Goal: Task Accomplishment & Management: Use online tool/utility

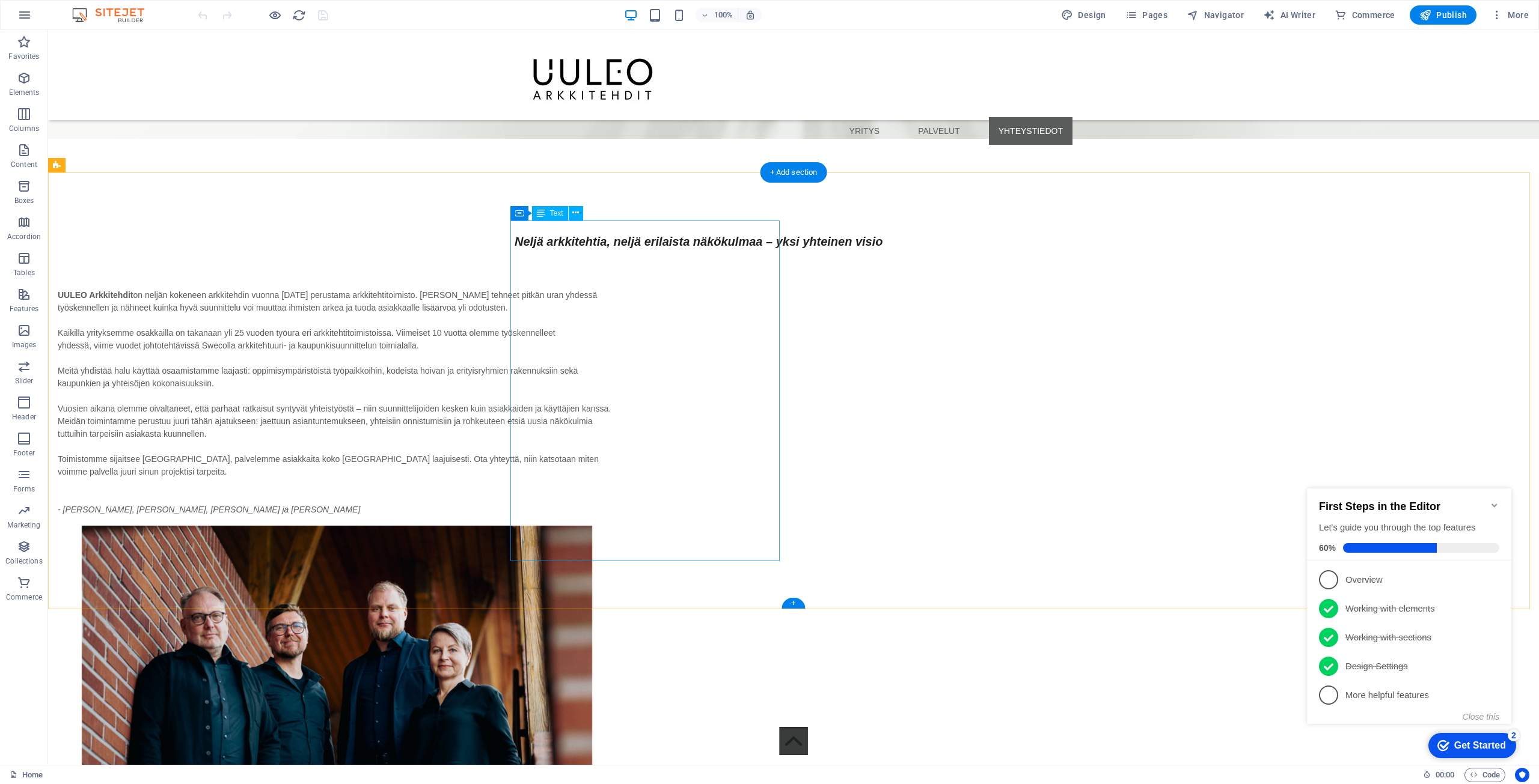
scroll to position [3065, 0]
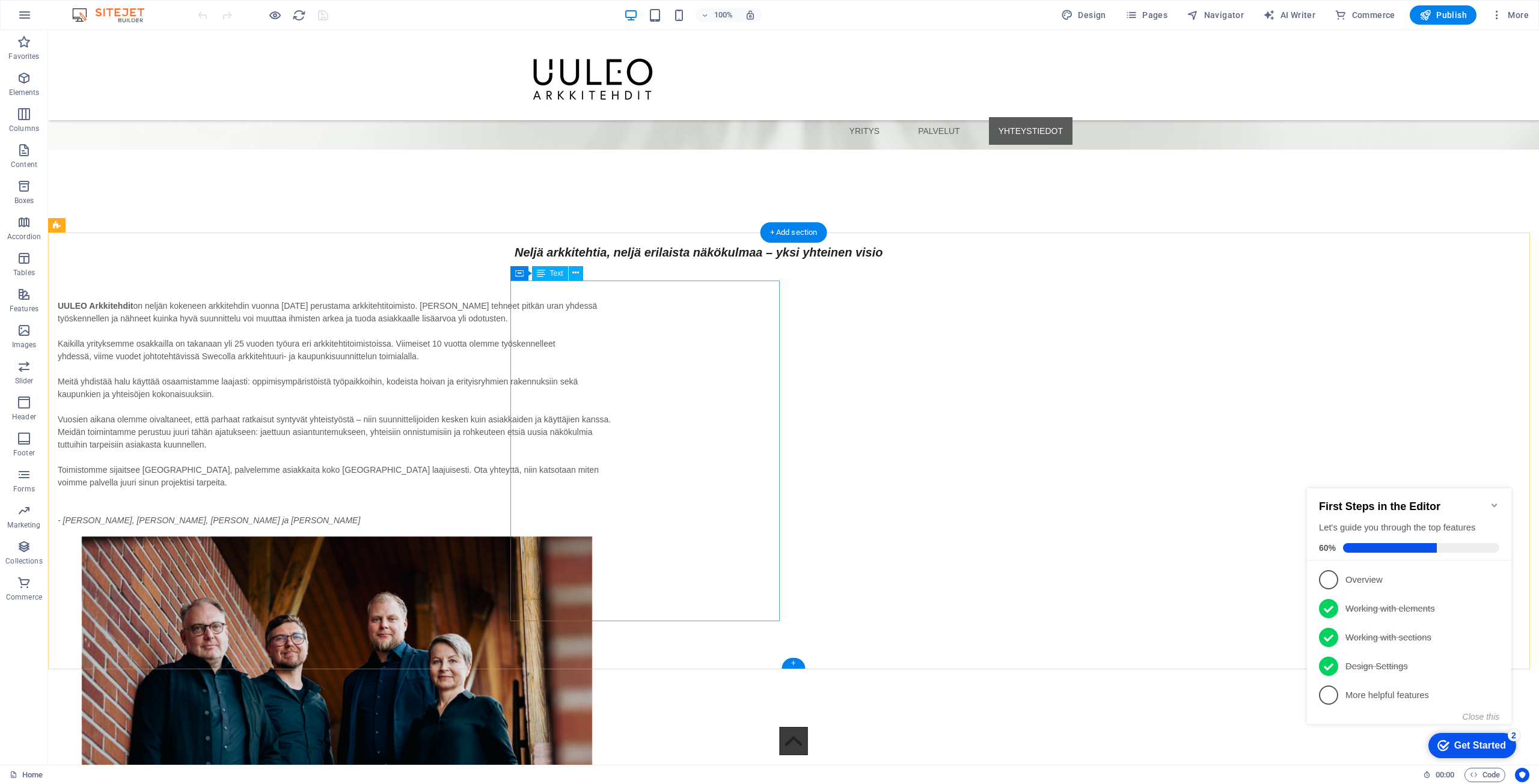
click at [616, 312] on div "UULEO Arkkitehdit on neljän kokeneen arkkitehdin vuonna [DATE] perustama arkkit…" at bounding box center [336, 413] width 558 height 227
click at [616, 300] on div "UULEO Arkkitehdit on neljän kokeneen arkkitehdin vuonna [DATE] perustama arkkit…" at bounding box center [336, 413] width 558 height 227
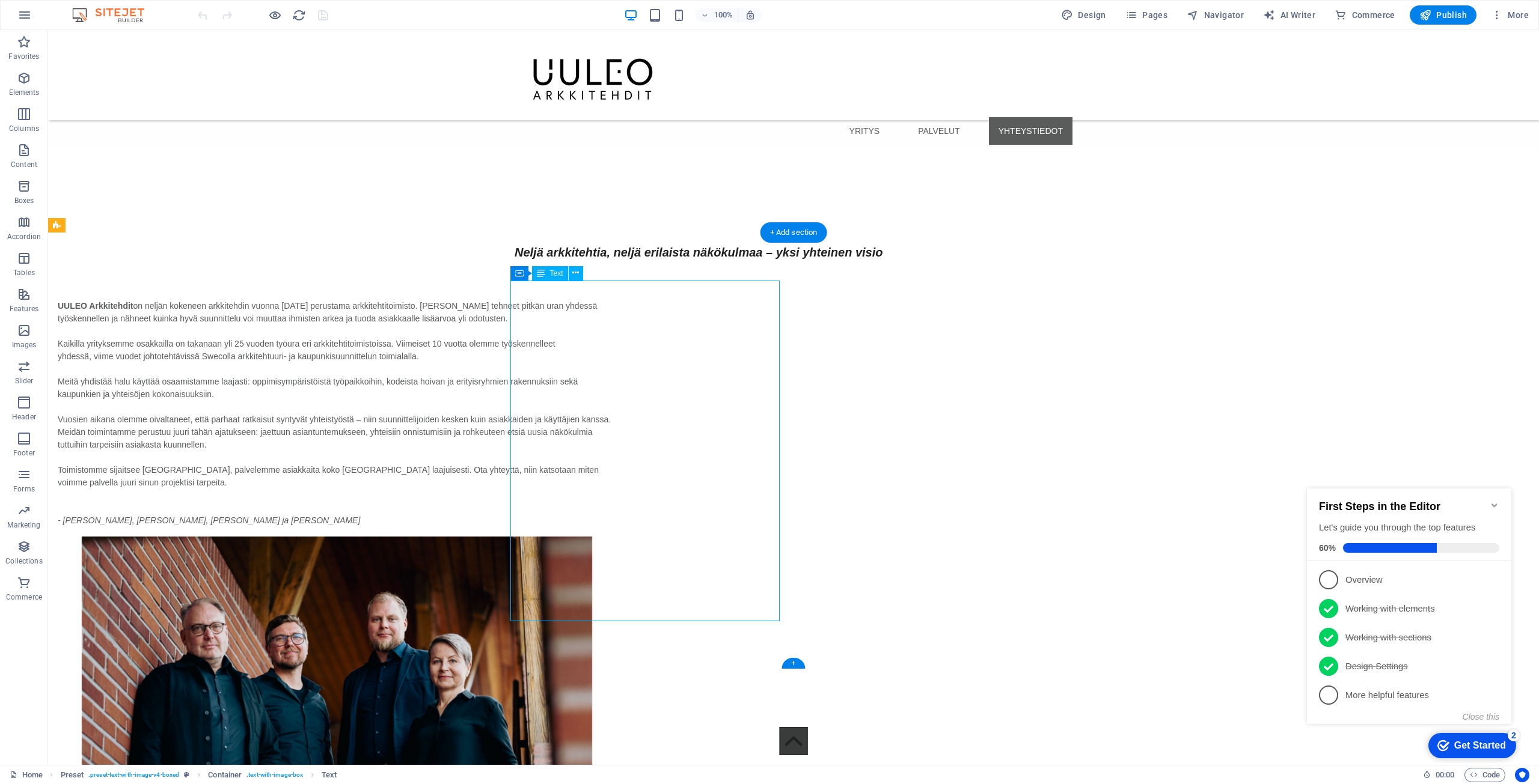
click at [616, 300] on div "UULEO Arkkitehdit on neljän kokeneen arkkitehdin vuonna [DATE] perustama arkkit…" at bounding box center [336, 413] width 558 height 227
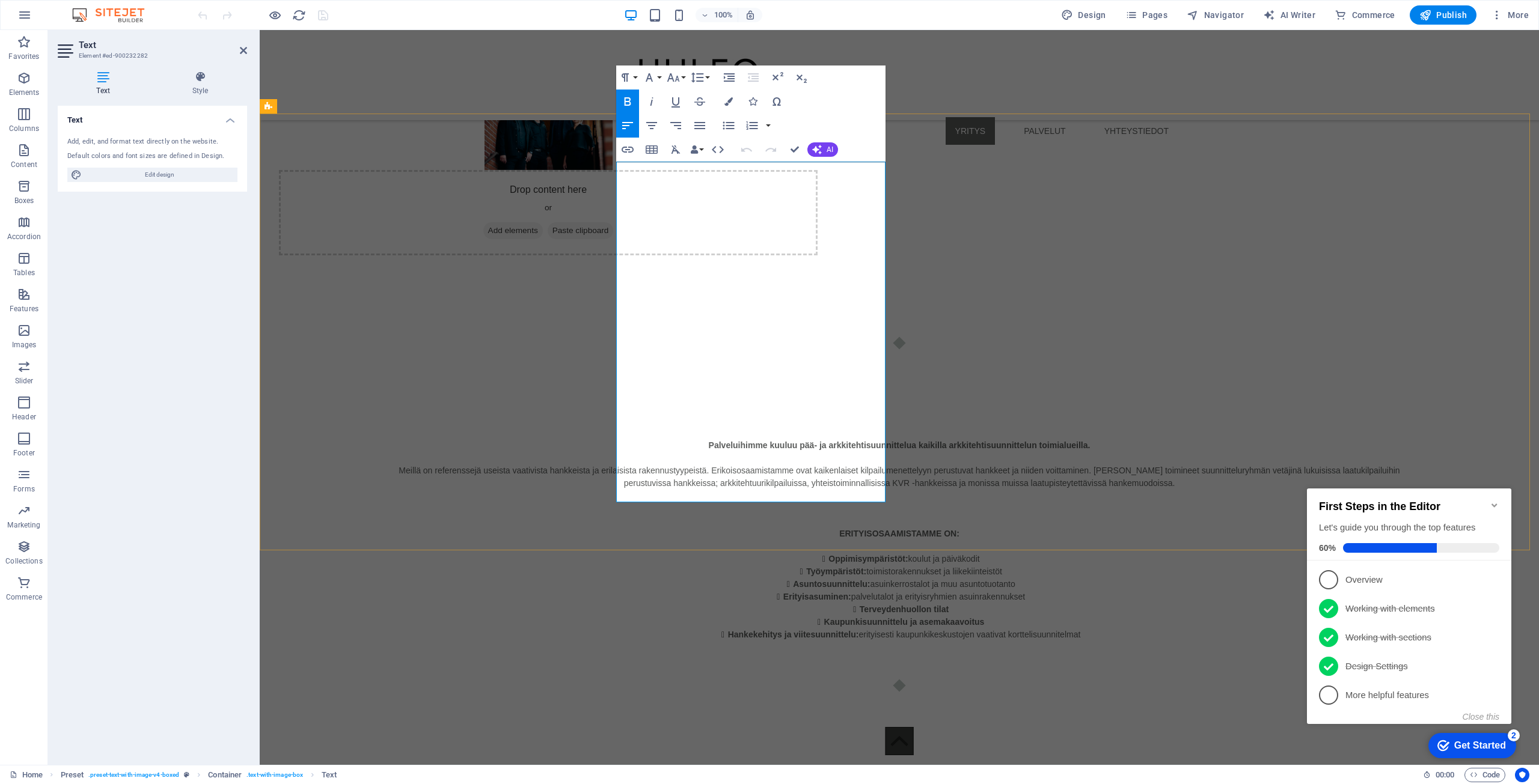
scroll to position [2732, 0]
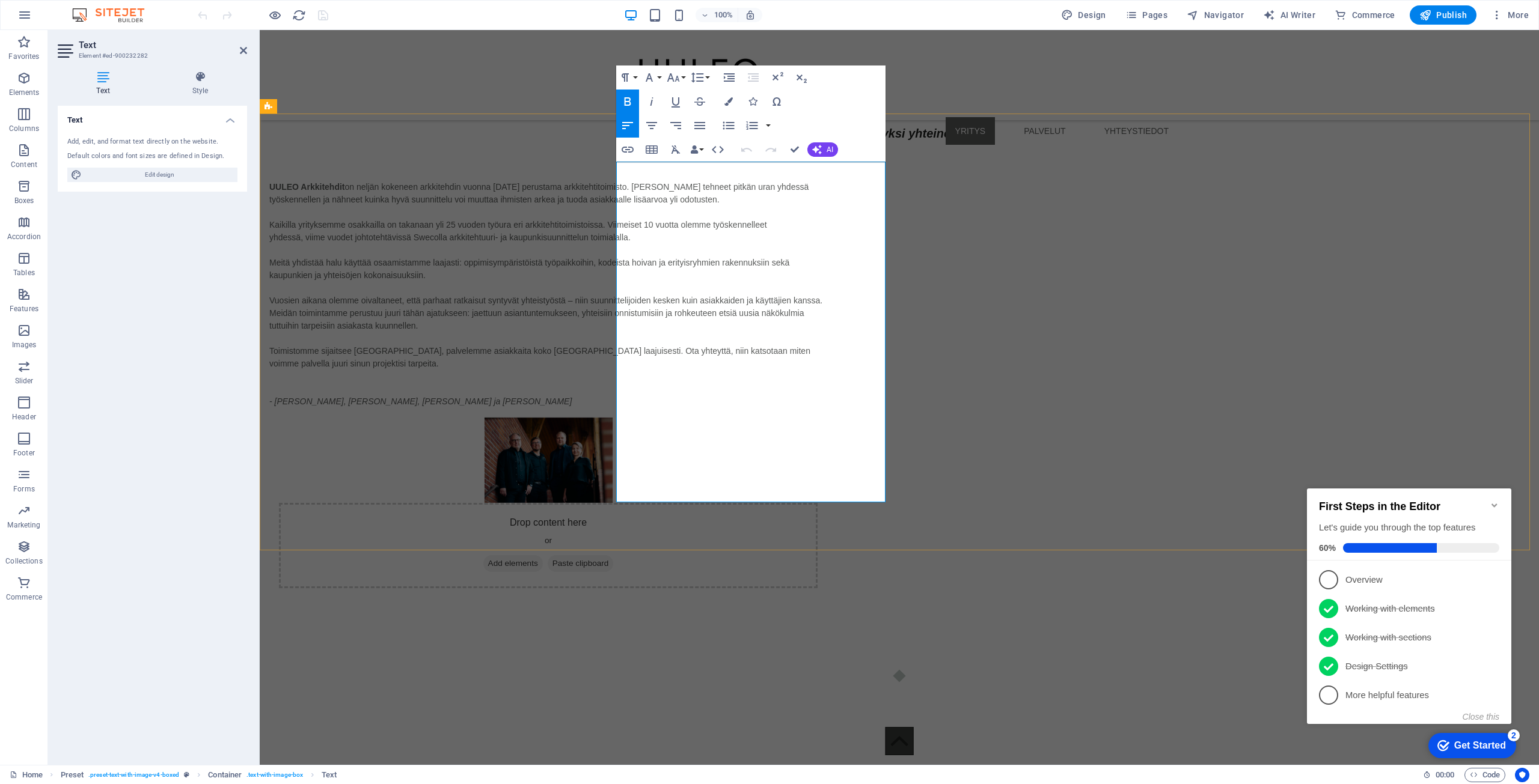
click at [725, 183] on p "UULEO Arkkitehdit on neljän kokeneen arkkitehdin vuonna [DATE] perustama arkkit…" at bounding box center [548, 194] width 558 height 26
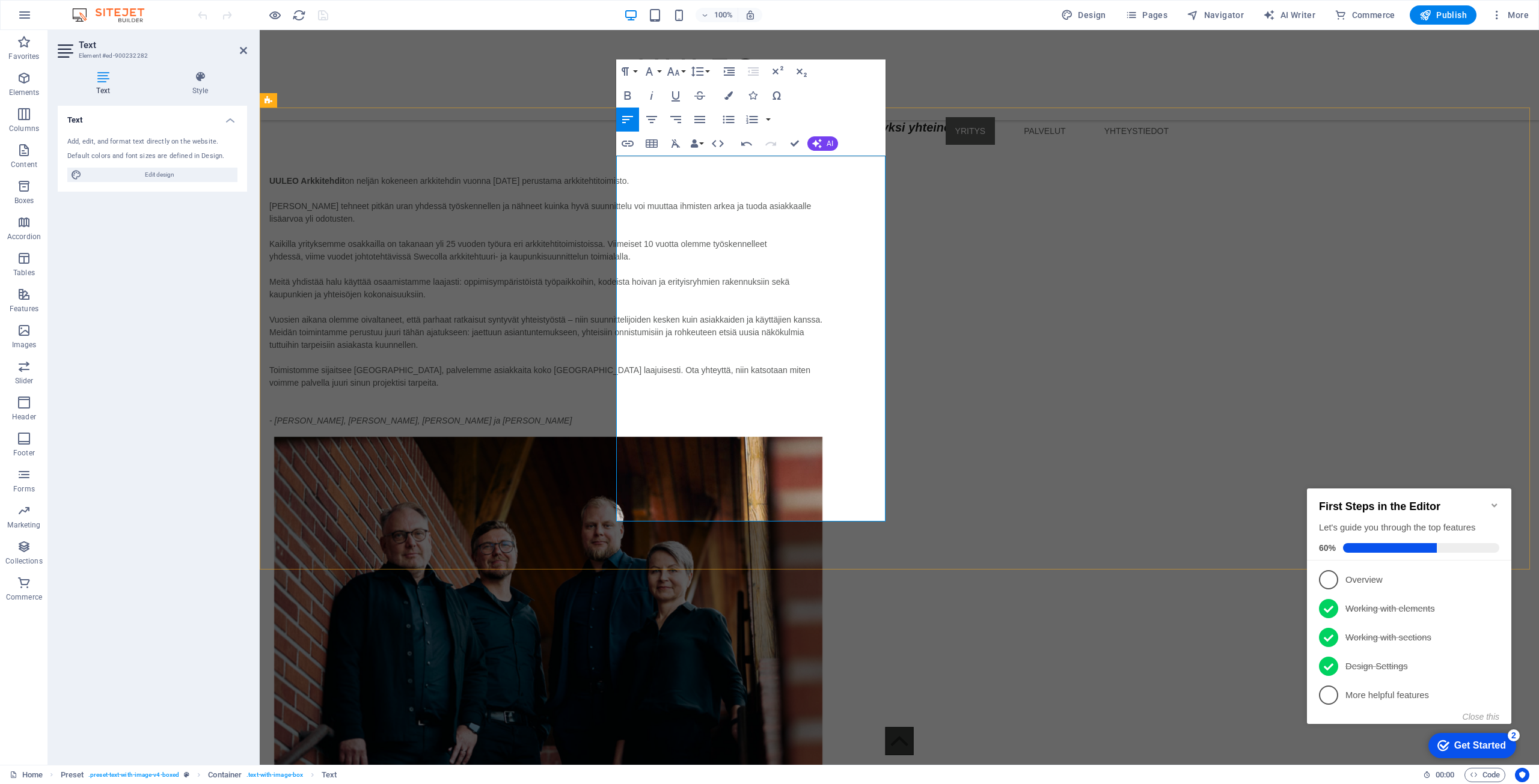
scroll to position [2792, 0]
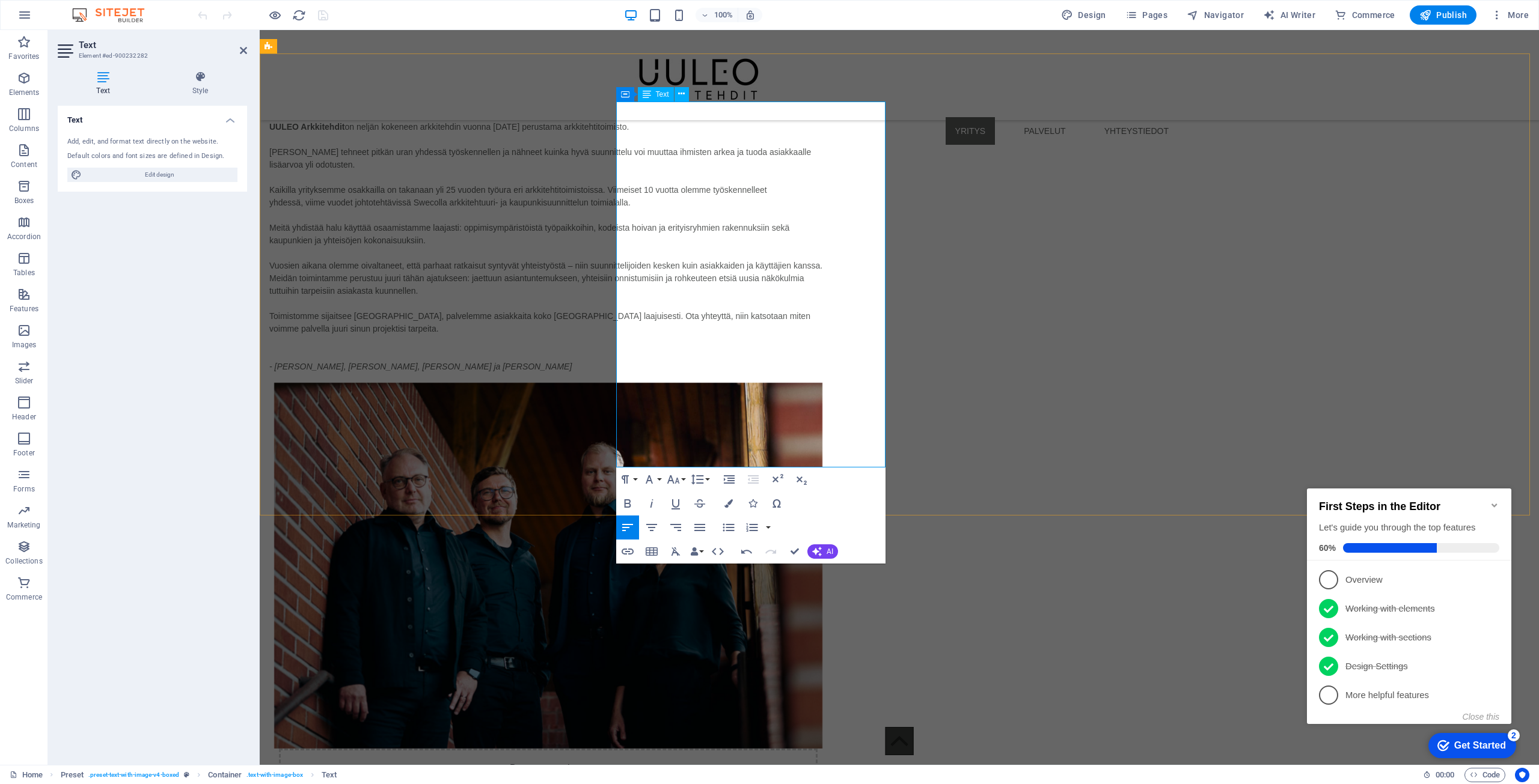
click at [741, 209] on p "yhdessä, viime vuodet johtotehtävissä Swecolla arkkitehtuuri- ja kaupunkisuunni…" at bounding box center [548, 203] width 558 height 13
drag, startPoint x: 762, startPoint y: 218, endPoint x: 770, endPoint y: 233, distance: 17.0
click at [770, 209] on p "yhdessä, viime vuodet johtotehtävissä Swecolla arkkitehtuuri- ja kaupunkisuunni…" at bounding box center [548, 203] width 558 height 13
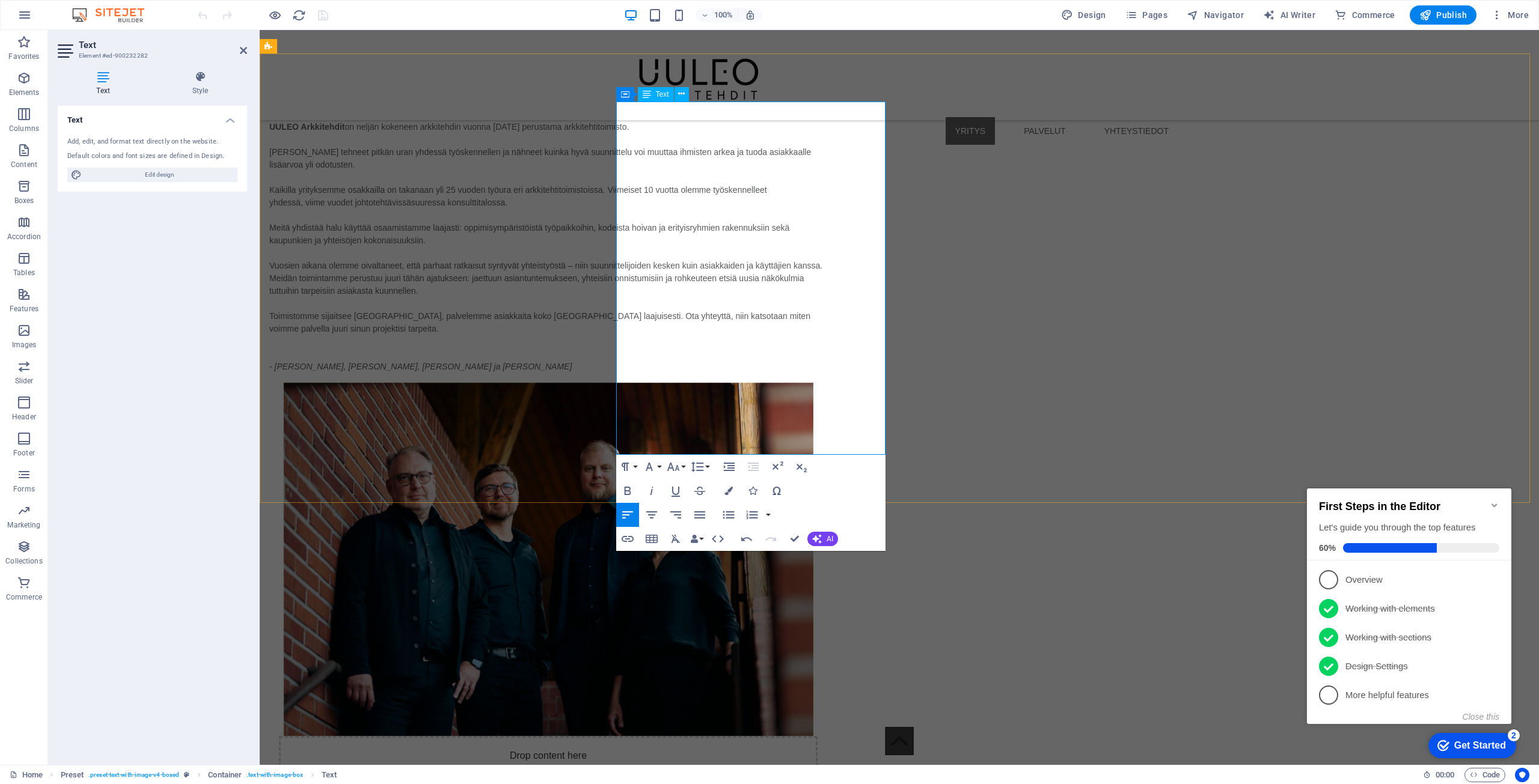
click at [757, 209] on p "yhdessä, viime vuodet johtotehtävissäsuuressa konsulttitalossa." at bounding box center [548, 203] width 558 height 13
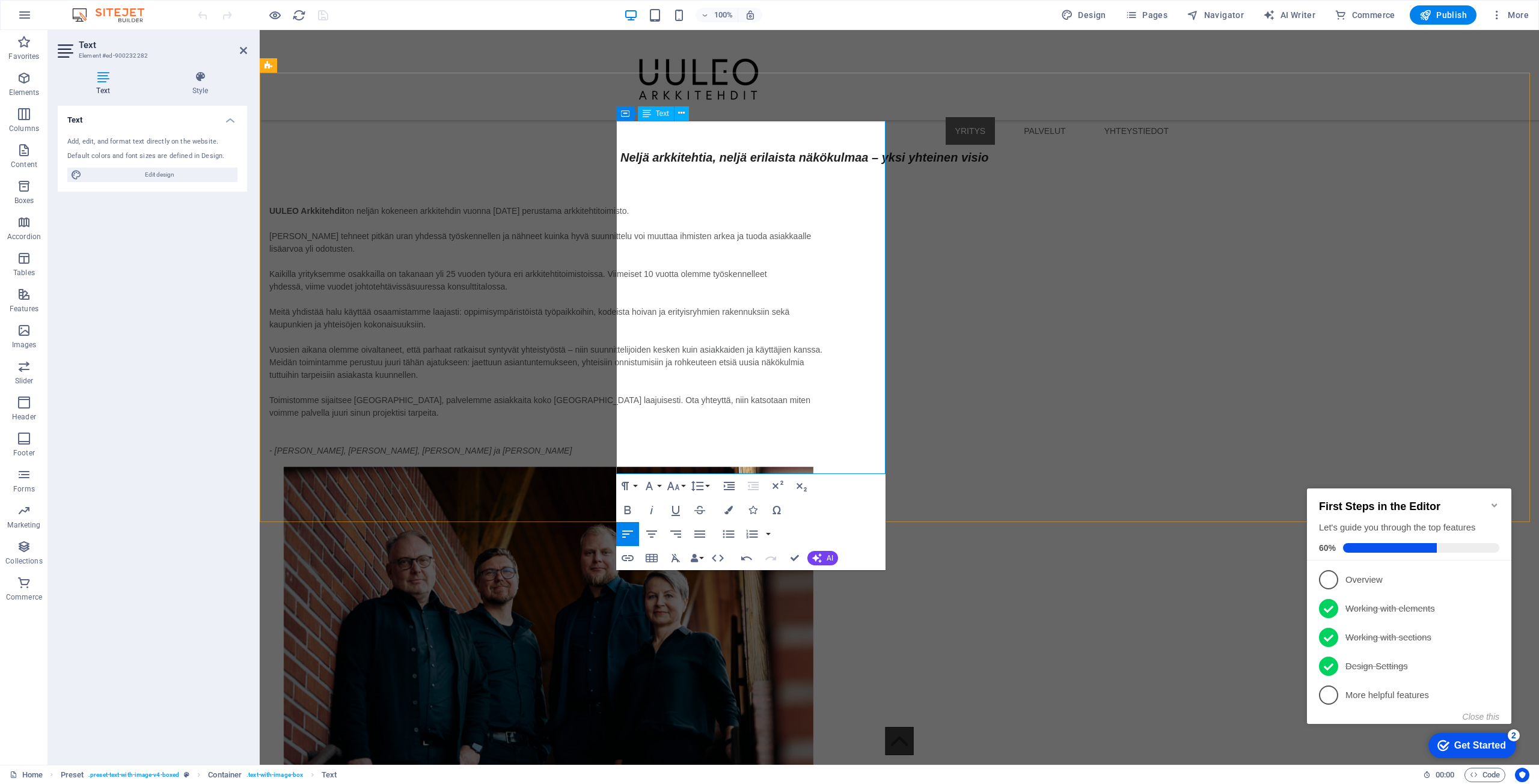
scroll to position [2672, 0]
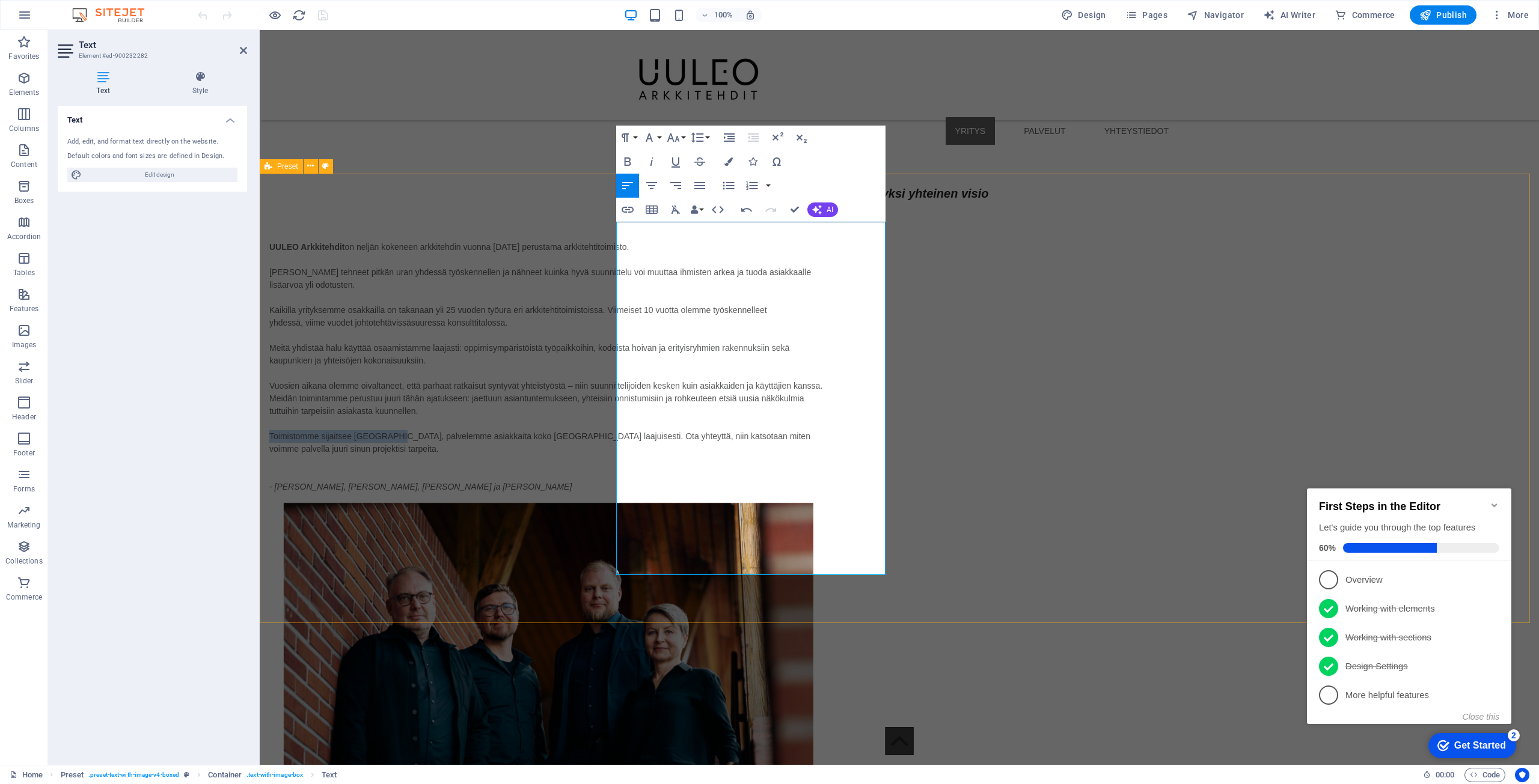
drag, startPoint x: 740, startPoint y: 506, endPoint x: 612, endPoint y: 508, distance: 128.0
click at [612, 508] on div "UULEO Arkkitehdit on neljän kokeneen arkkitehdin vuonna [DATE] perustama arkkit…" at bounding box center [900, 592] width 1280 height 797
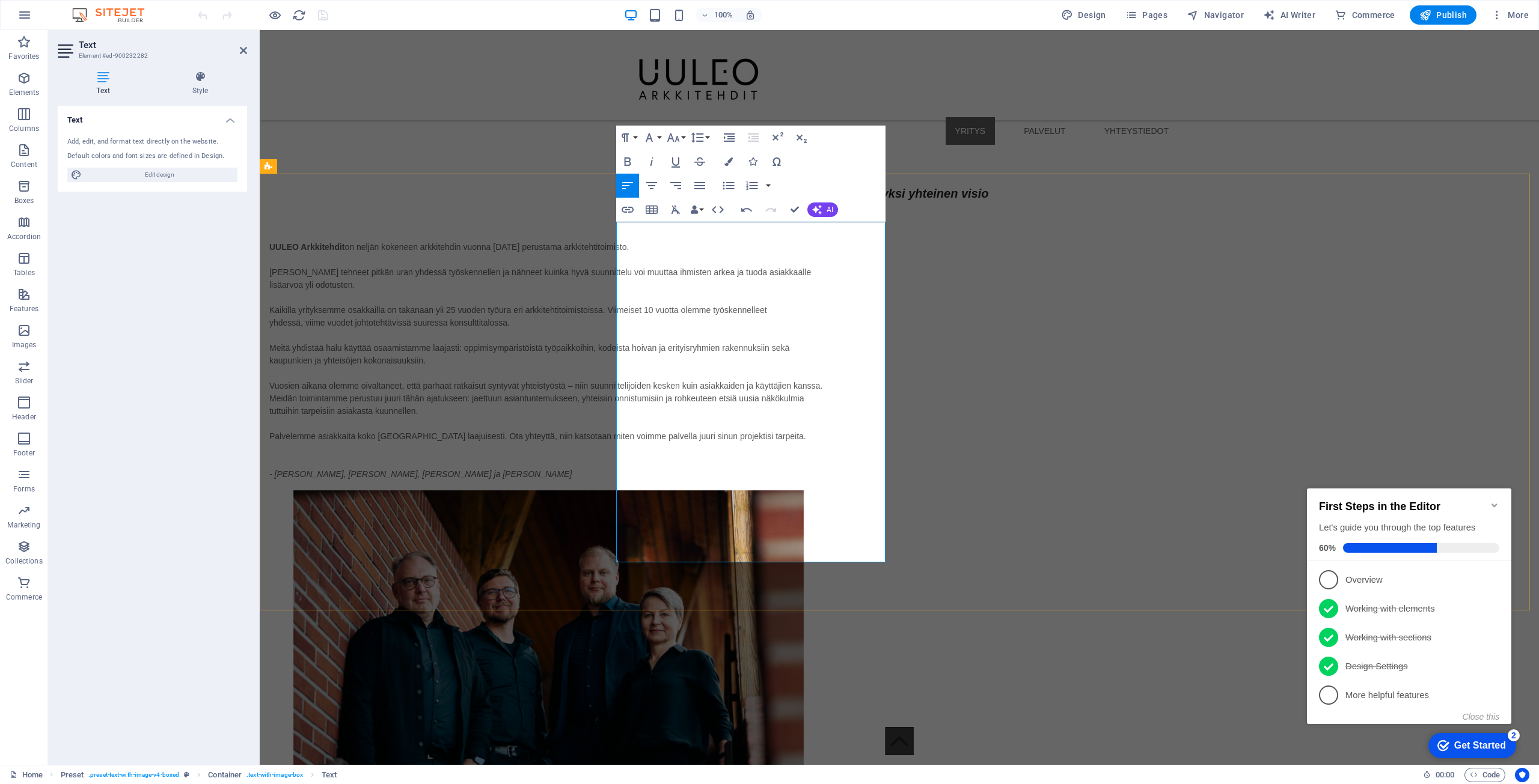
click at [796, 330] on p "yhdessä, viime vuodet johtotehtävissä suuressa konsulttitalossa." at bounding box center [548, 323] width 558 height 13
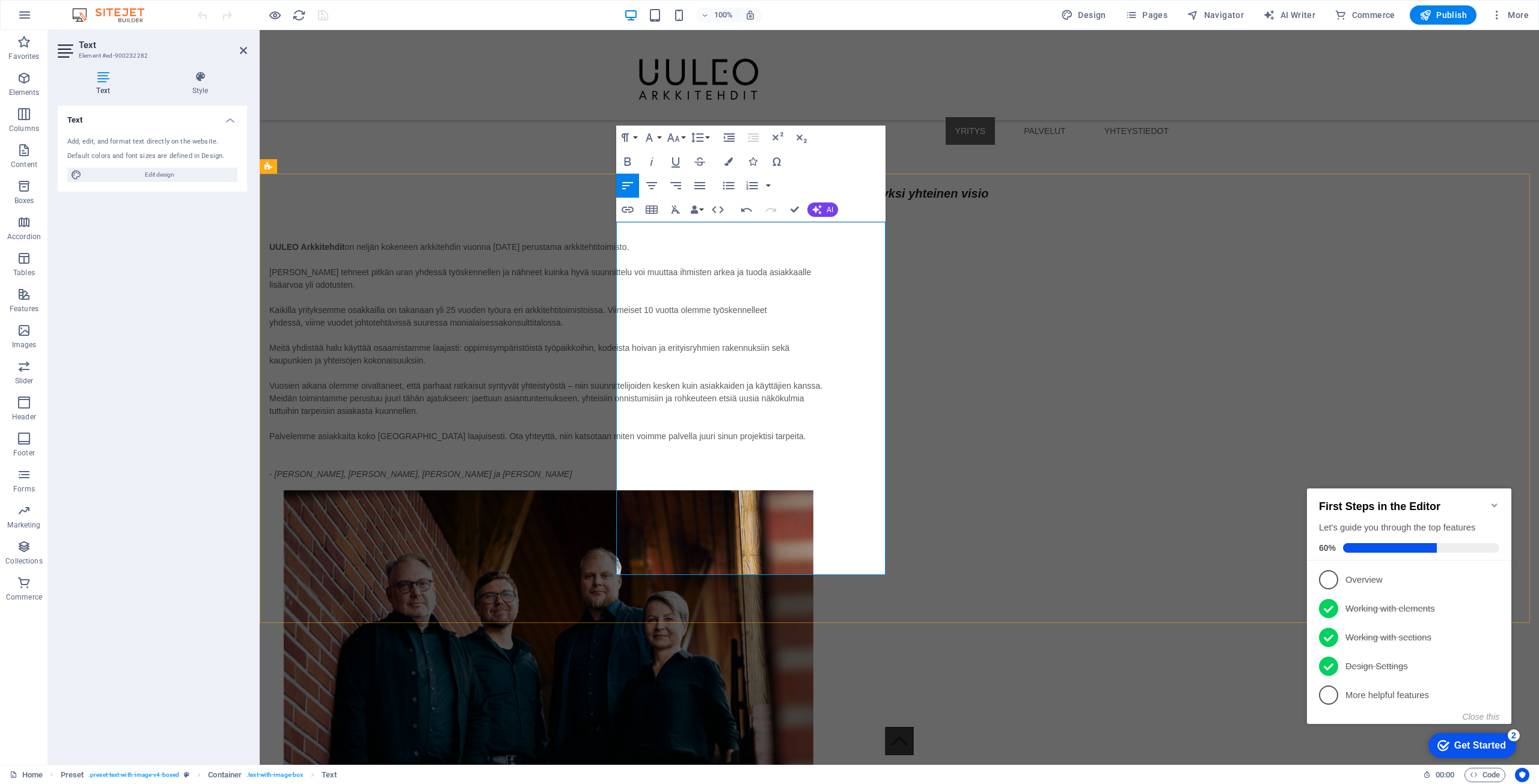
click at [656, 443] on p "Palvelemme asiakkaita koko [GEOGRAPHIC_DATA] laajuisesti. Ota yhteyttä, niin ka…" at bounding box center [548, 437] width 558 height 13
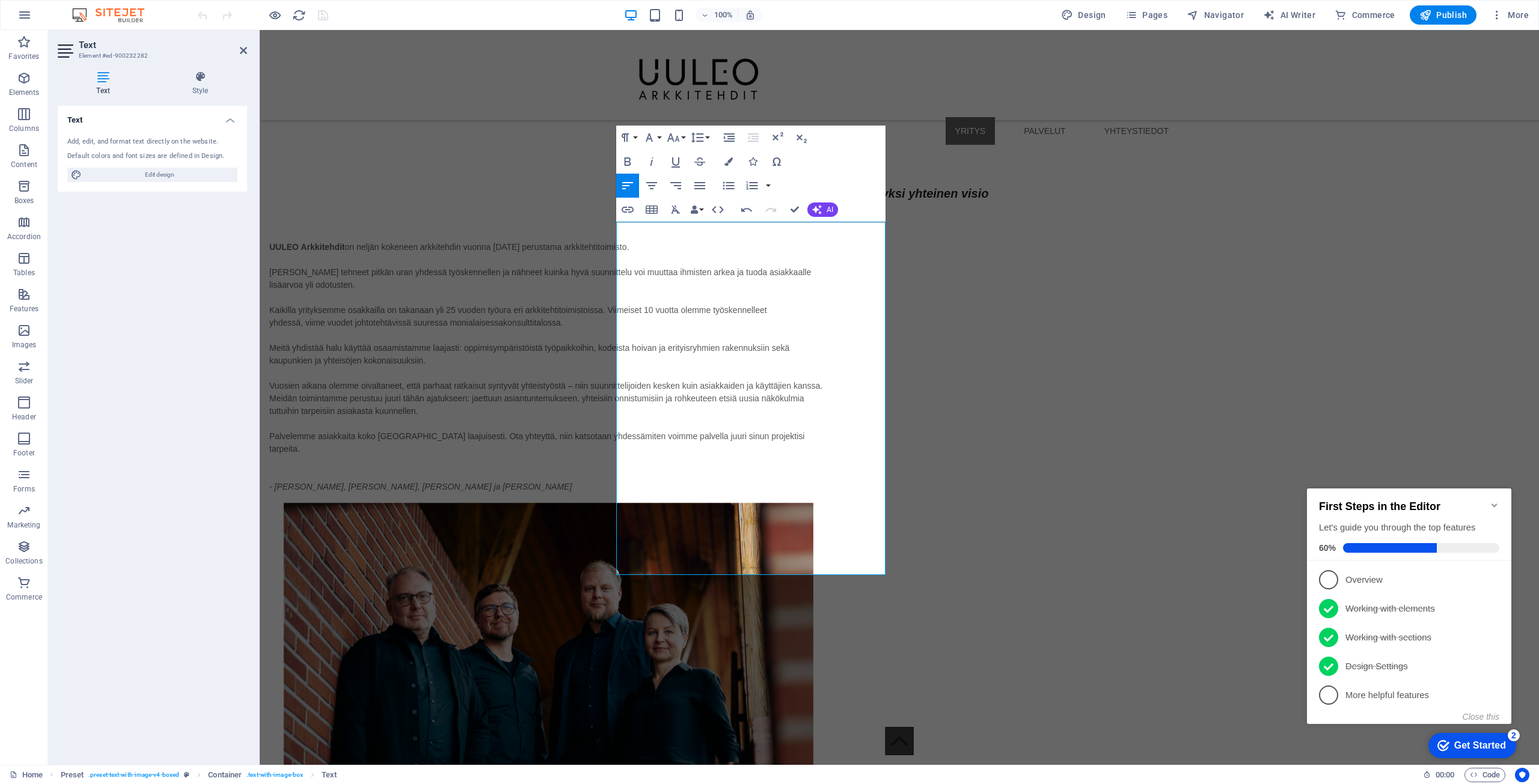
click at [827, 510] on figure at bounding box center [548, 680] width 558 height 354
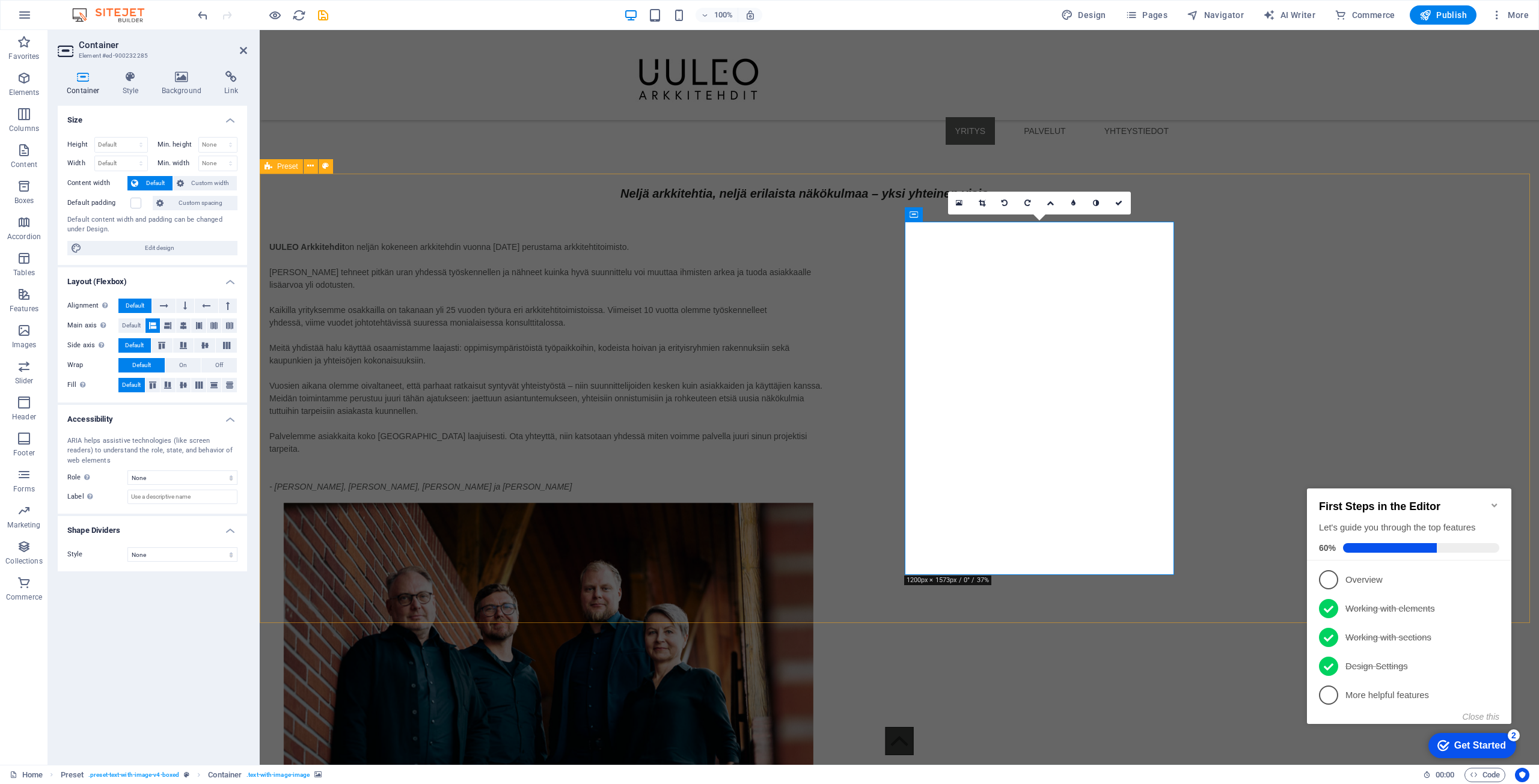
click at [1319, 420] on div "UULEO Arkkitehdit on neljän kokeneen arkkitehdin vuonna [DATE] perustama arkkit…" at bounding box center [900, 592] width 1280 height 797
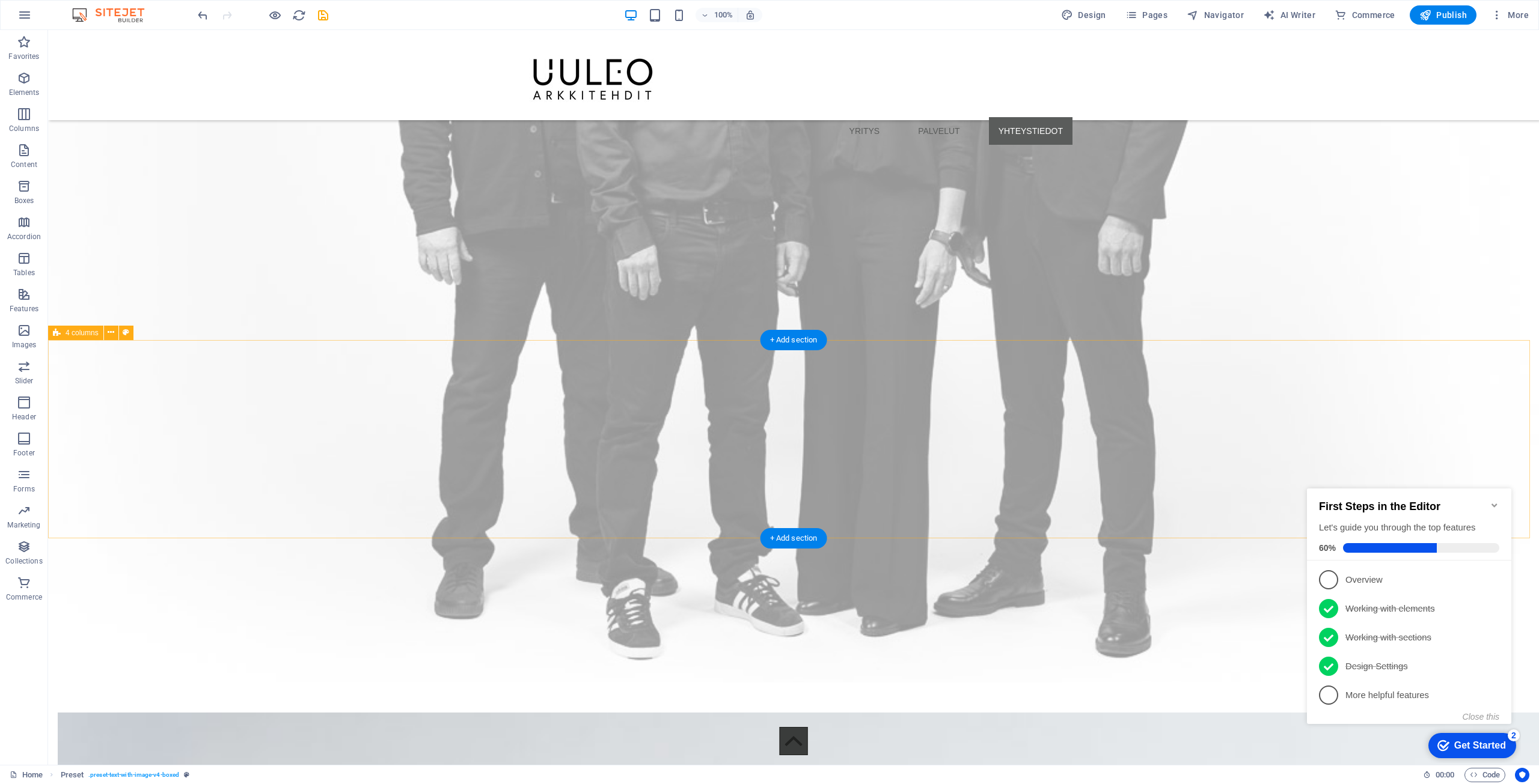
scroll to position [4957, 0]
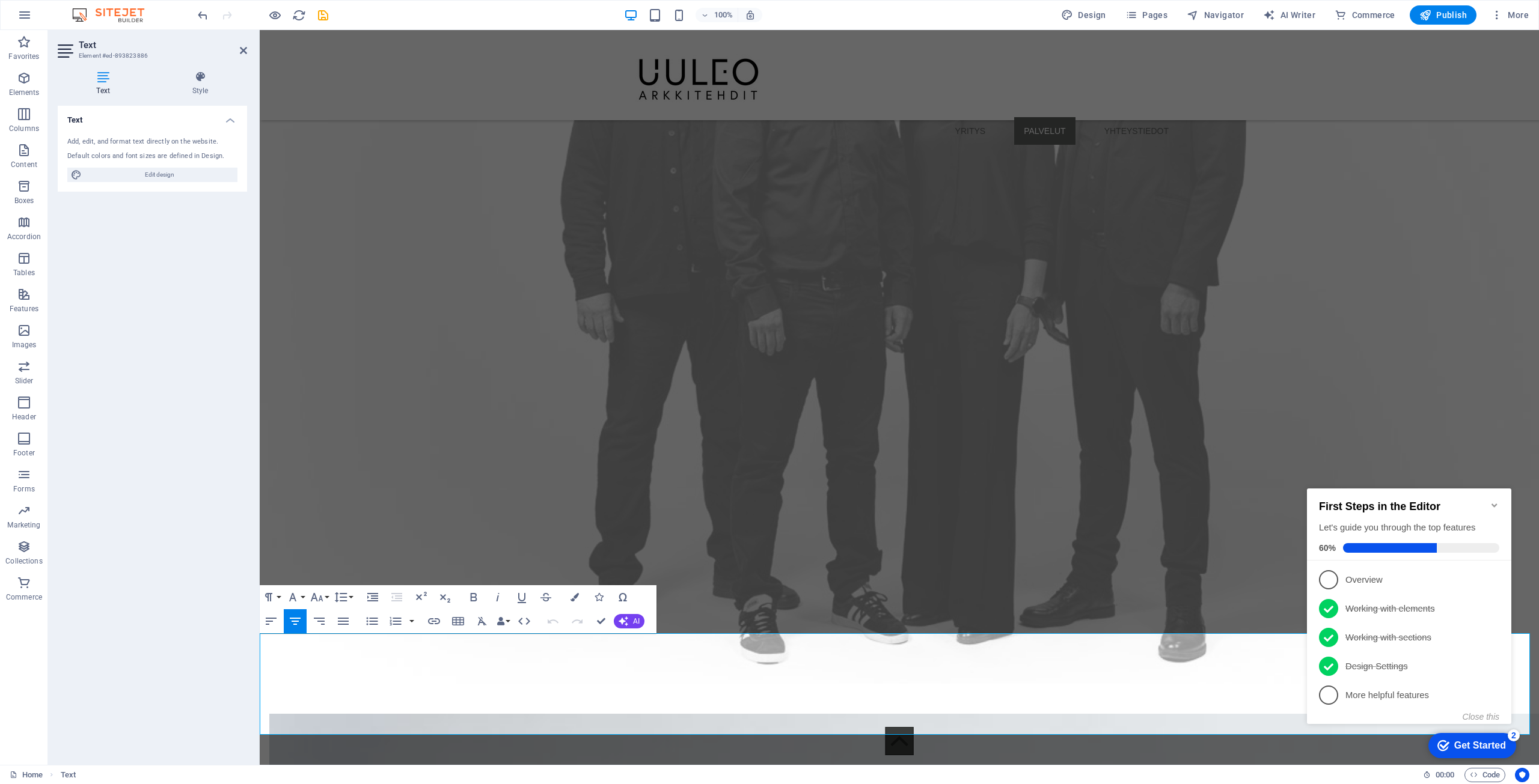
drag, startPoint x: 936, startPoint y: 688, endPoint x: 838, endPoint y: 636, distance: 110.9
click at [305, 593] on button "Font Family" at bounding box center [295, 597] width 23 height 24
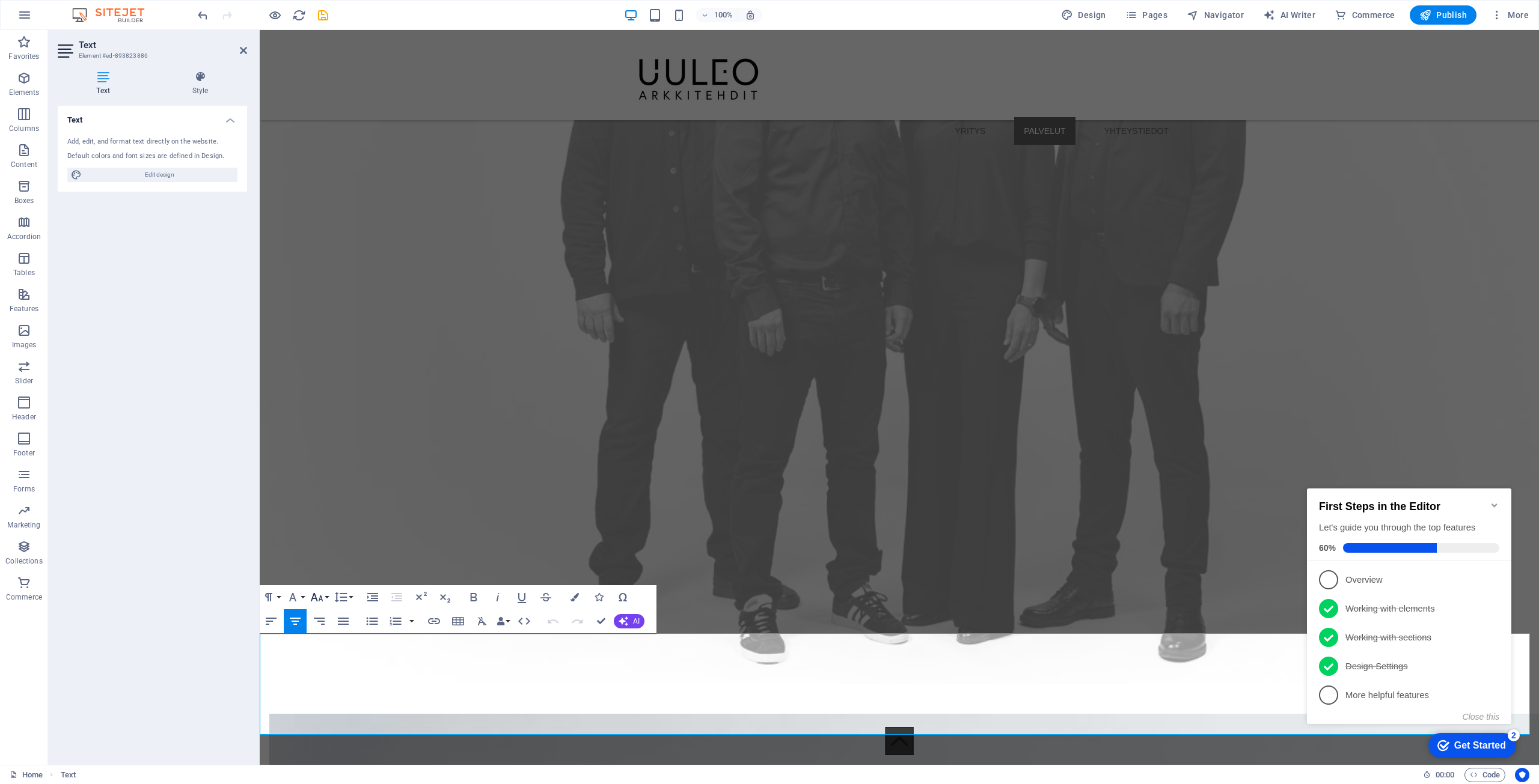
click at [327, 597] on button "Font Size" at bounding box center [319, 597] width 23 height 24
click at [338, 443] on link "18" at bounding box center [329, 445] width 43 height 18
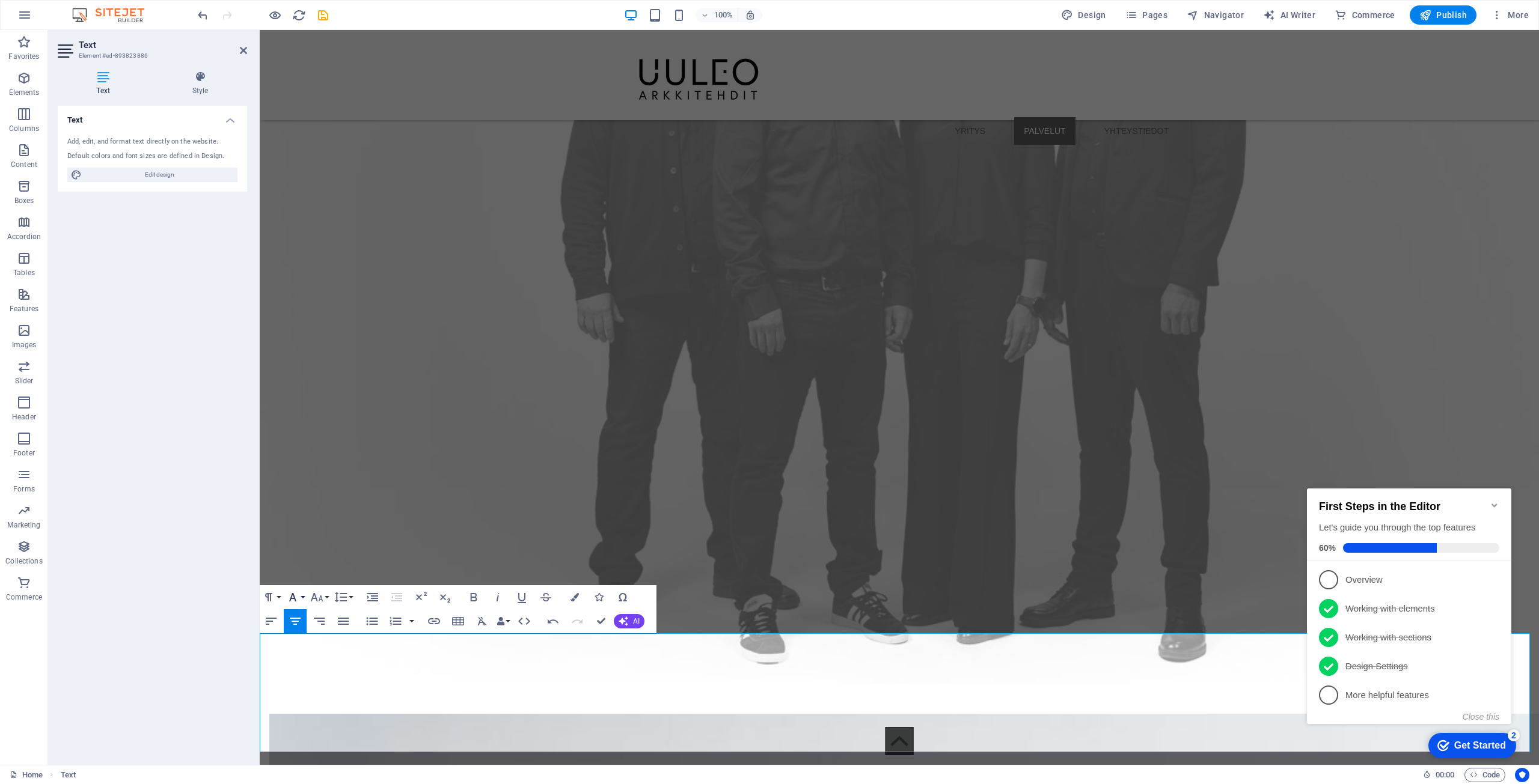
click at [303, 594] on button "Font Family" at bounding box center [295, 597] width 23 height 24
click at [328, 599] on button "Font Size" at bounding box center [319, 597] width 23 height 24
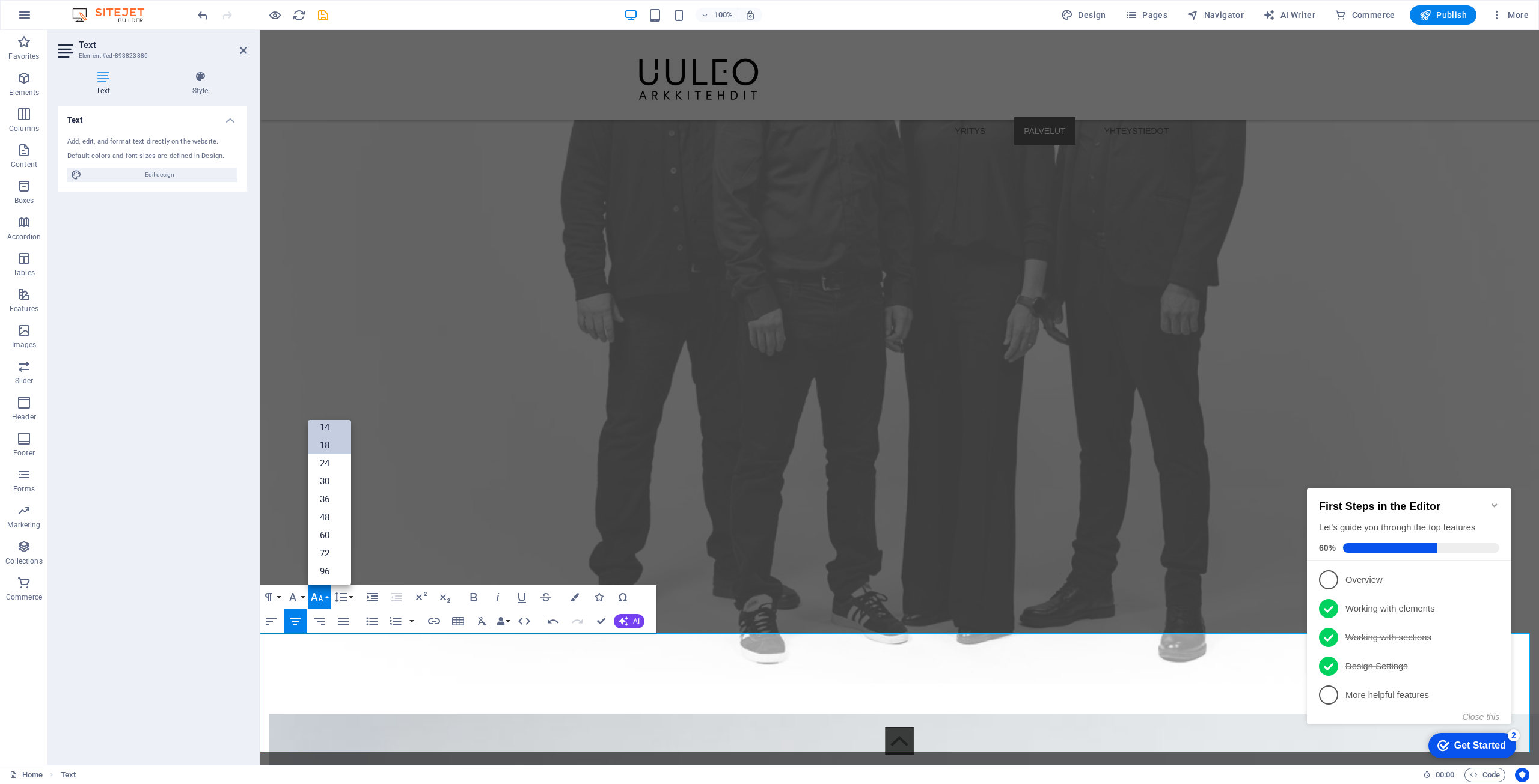
click at [327, 429] on link "14" at bounding box center [329, 427] width 43 height 18
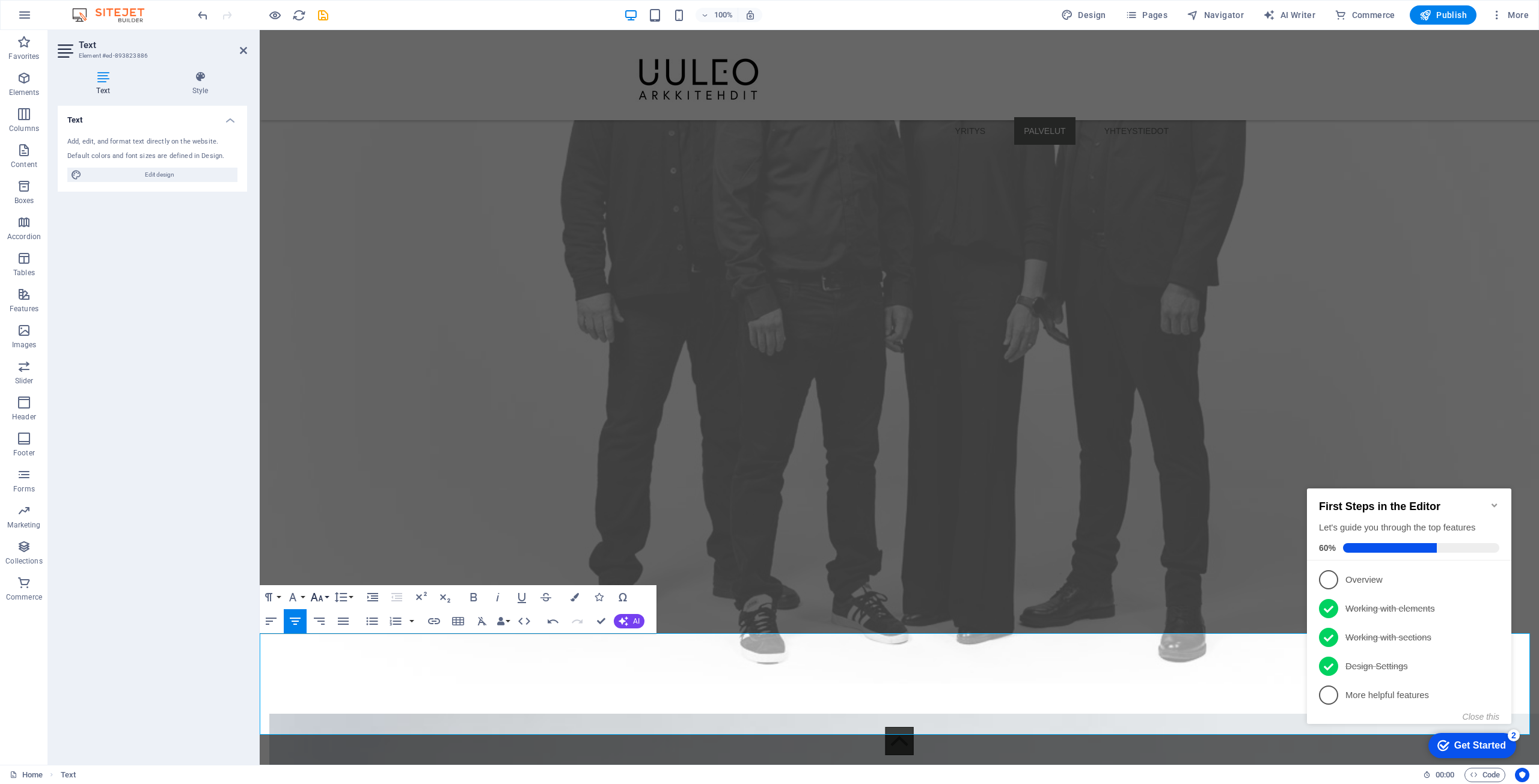
click at [324, 594] on button "Font Size" at bounding box center [319, 597] width 23 height 24
drag, startPoint x: 610, startPoint y: 538, endPoint x: 355, endPoint y: 465, distance: 265.2
click at [338, 449] on link "18" at bounding box center [329, 445] width 43 height 18
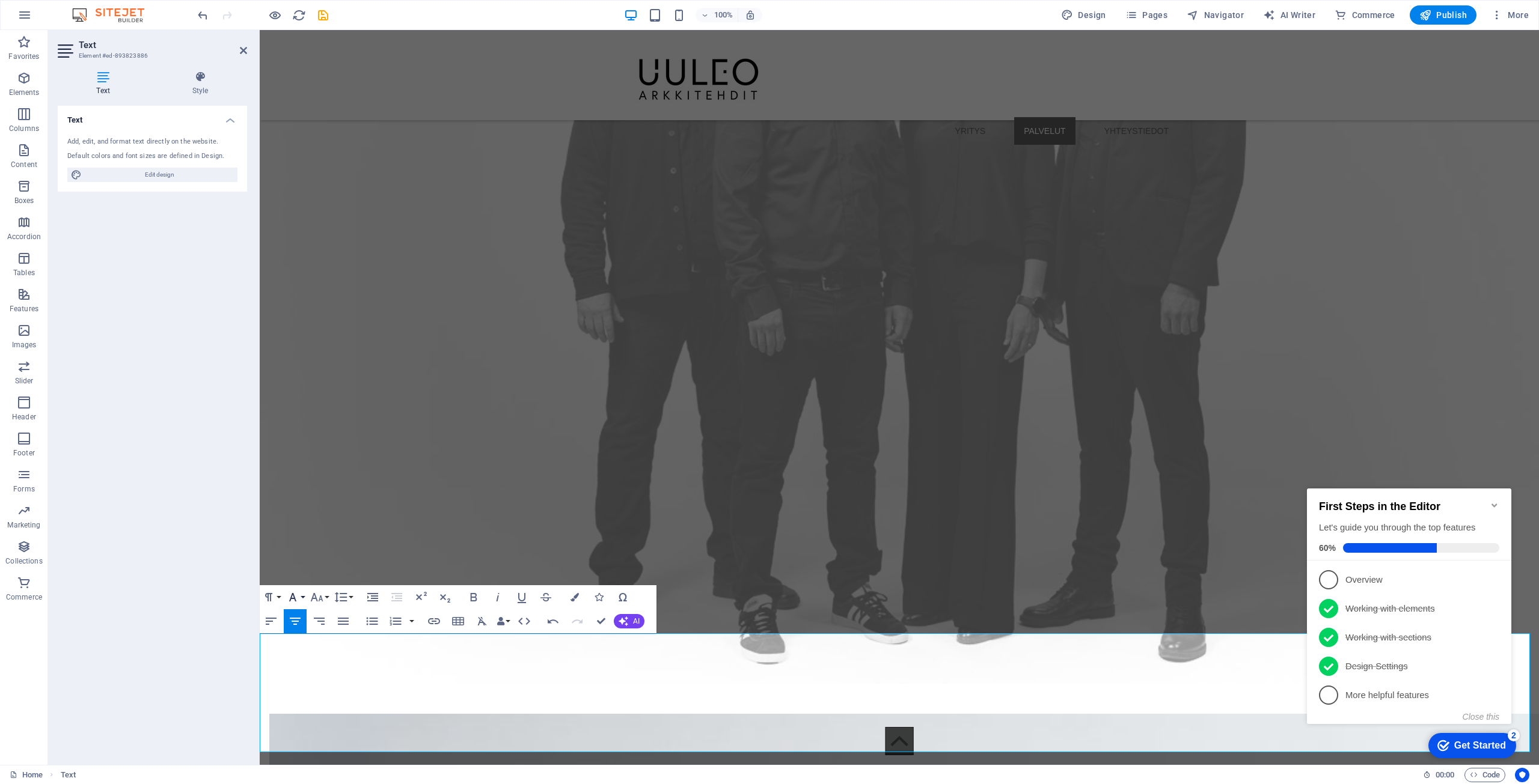
click at [299, 594] on icon "button" at bounding box center [293, 597] width 14 height 14
click at [303, 596] on button "Font Family" at bounding box center [295, 597] width 23 height 24
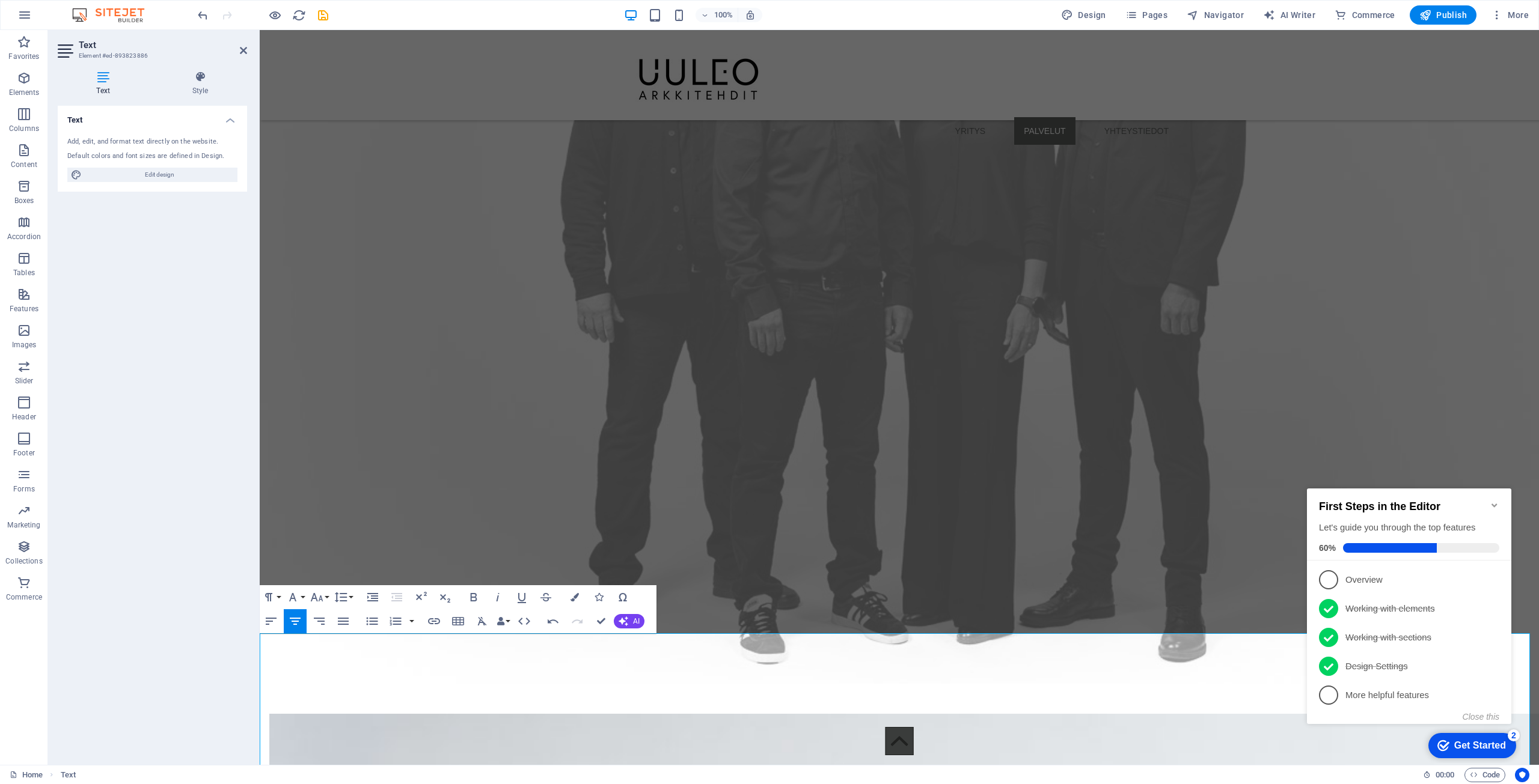
scroll to position [4409, 0]
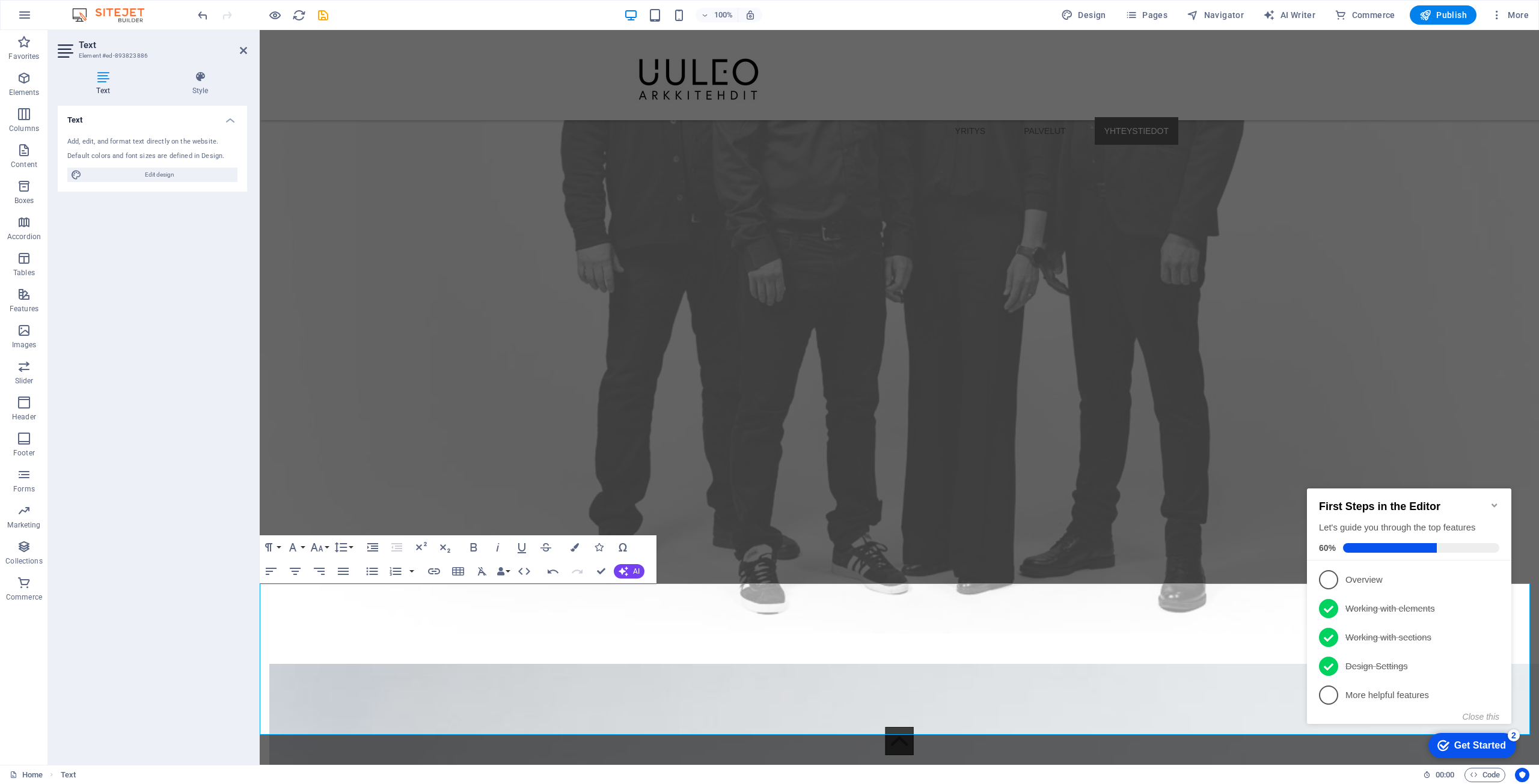
click at [0, 753] on div "Favorites Elements Columns Content Boxes Accordion Tables Features Images Slide…" at bounding box center [24, 397] width 48 height 735
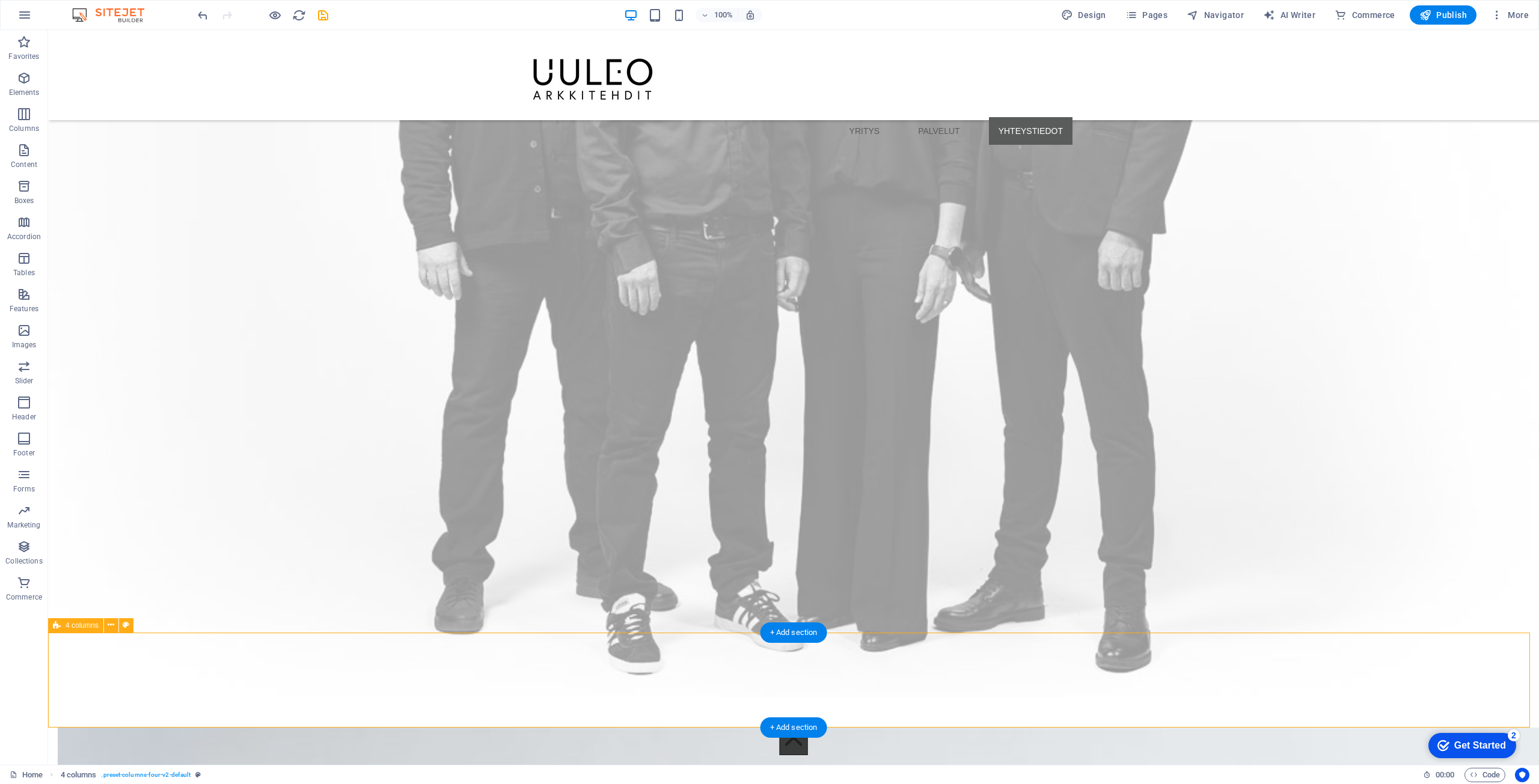
scroll to position [5003, 0]
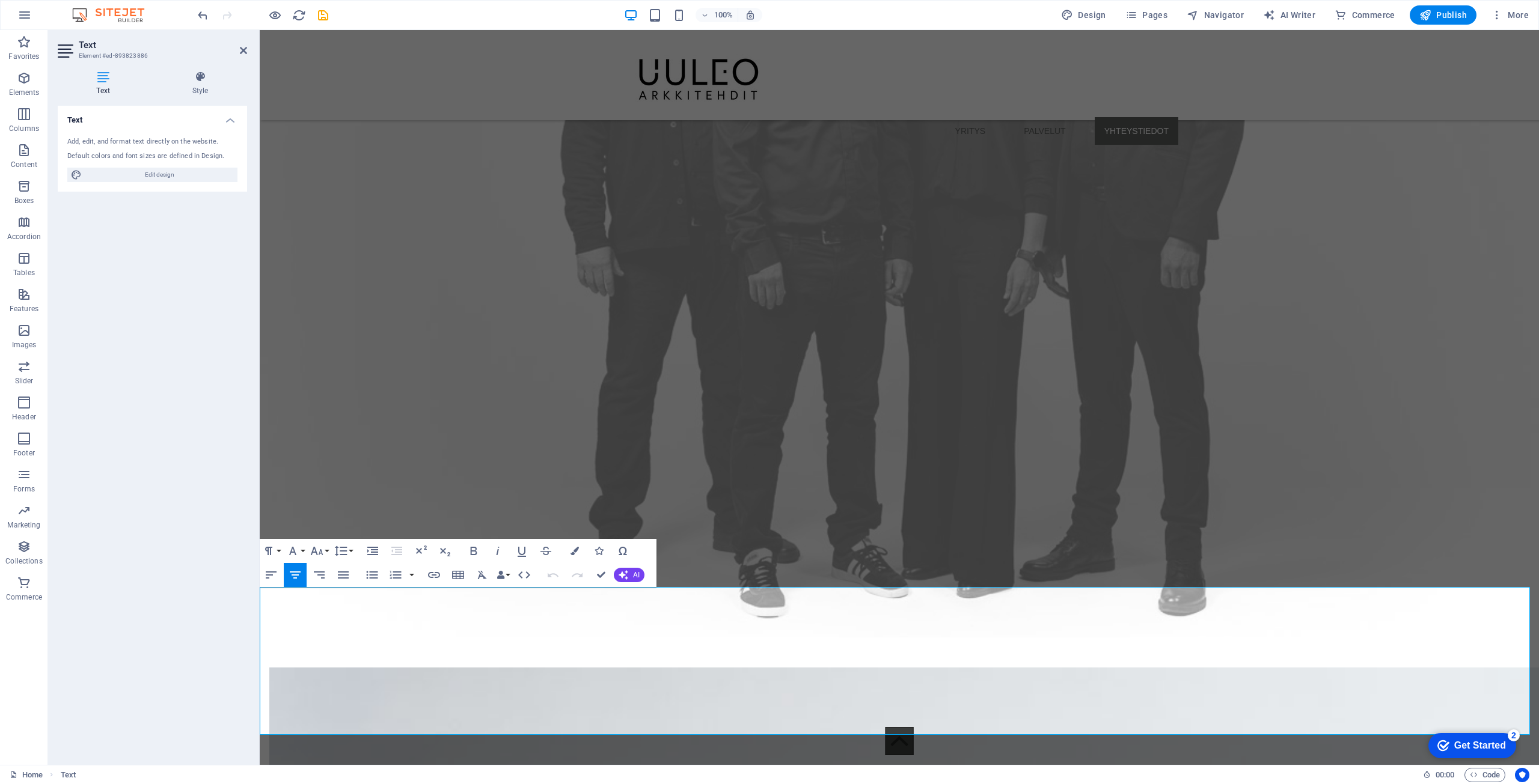
drag, startPoint x: 975, startPoint y: 687, endPoint x: 773, endPoint y: 682, distance: 202.1
click at [303, 550] on button "Font Family" at bounding box center [295, 551] width 23 height 24
click at [323, 548] on icon "button" at bounding box center [317, 551] width 14 height 14
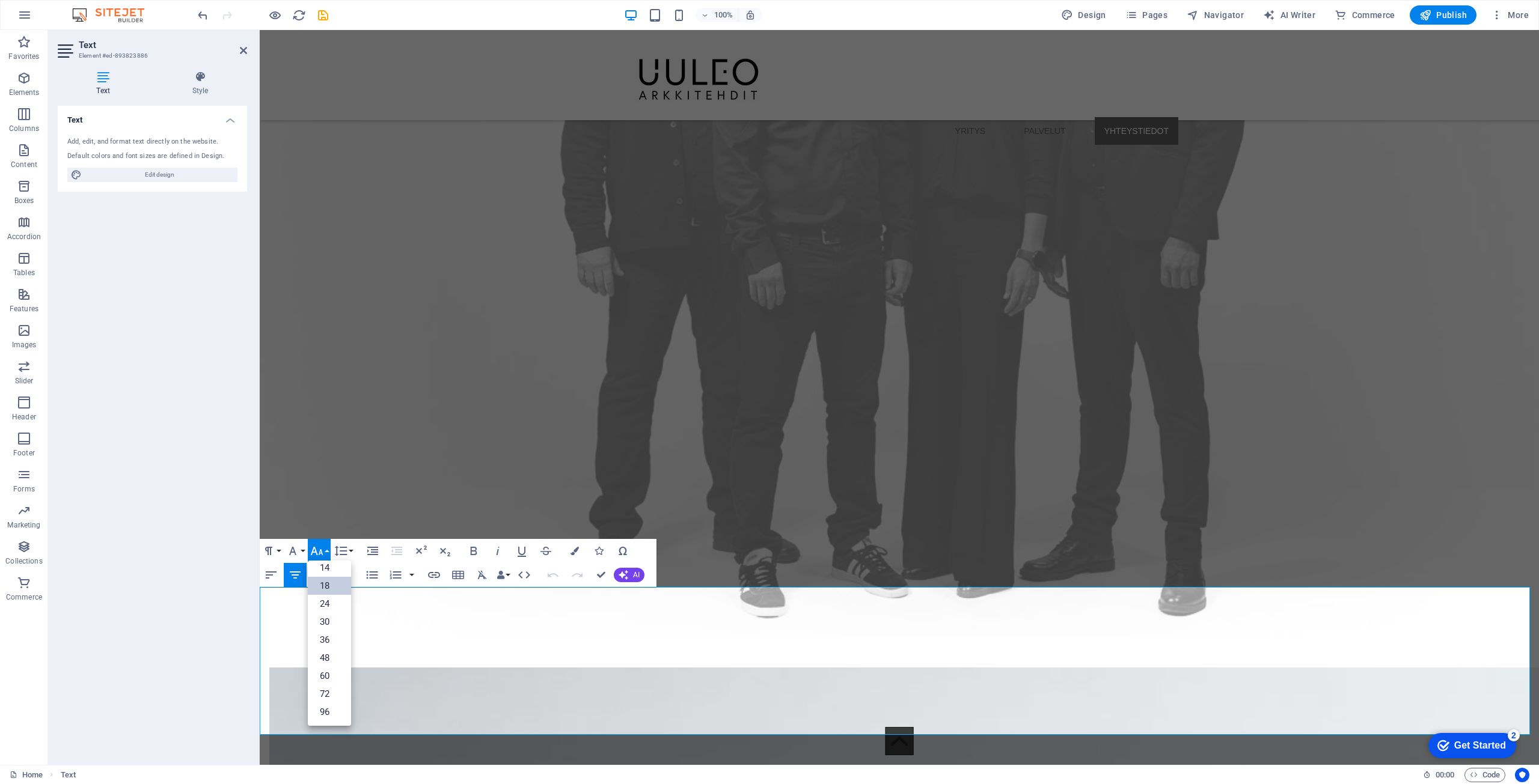
scroll to position [97, 0]
click at [335, 568] on link "14" at bounding box center [329, 567] width 43 height 18
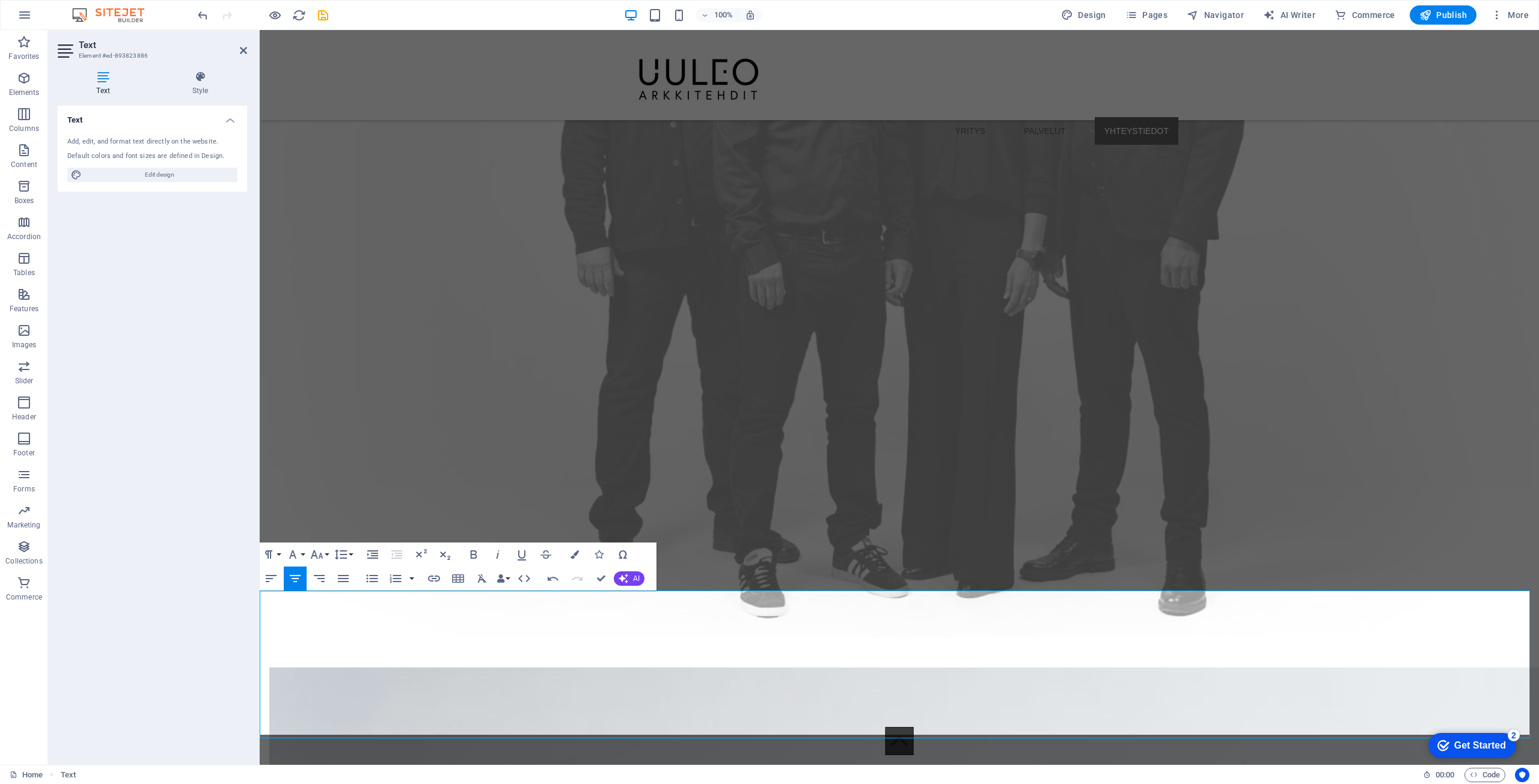
scroll to position [4402, 0]
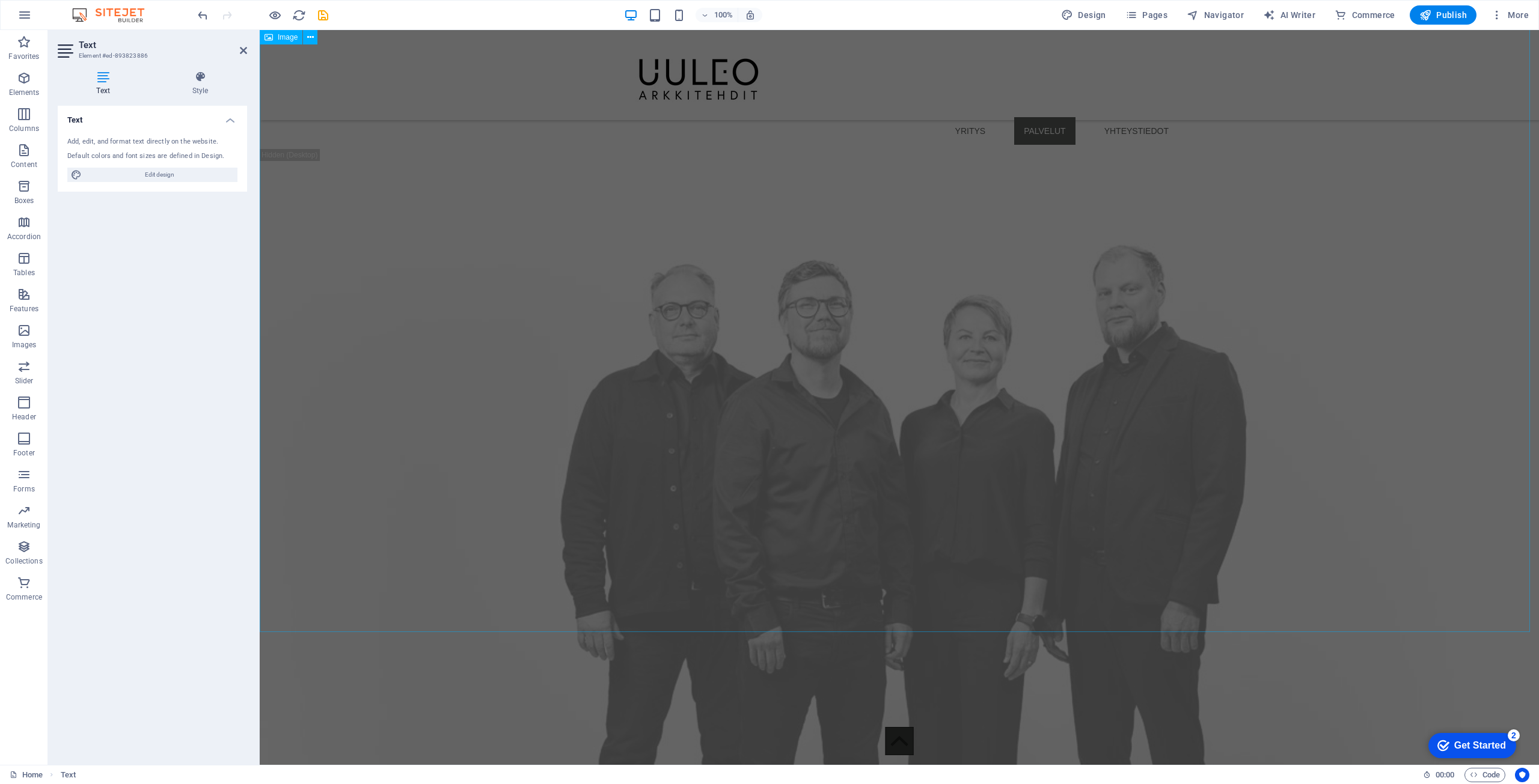
scroll to position [4342, 0]
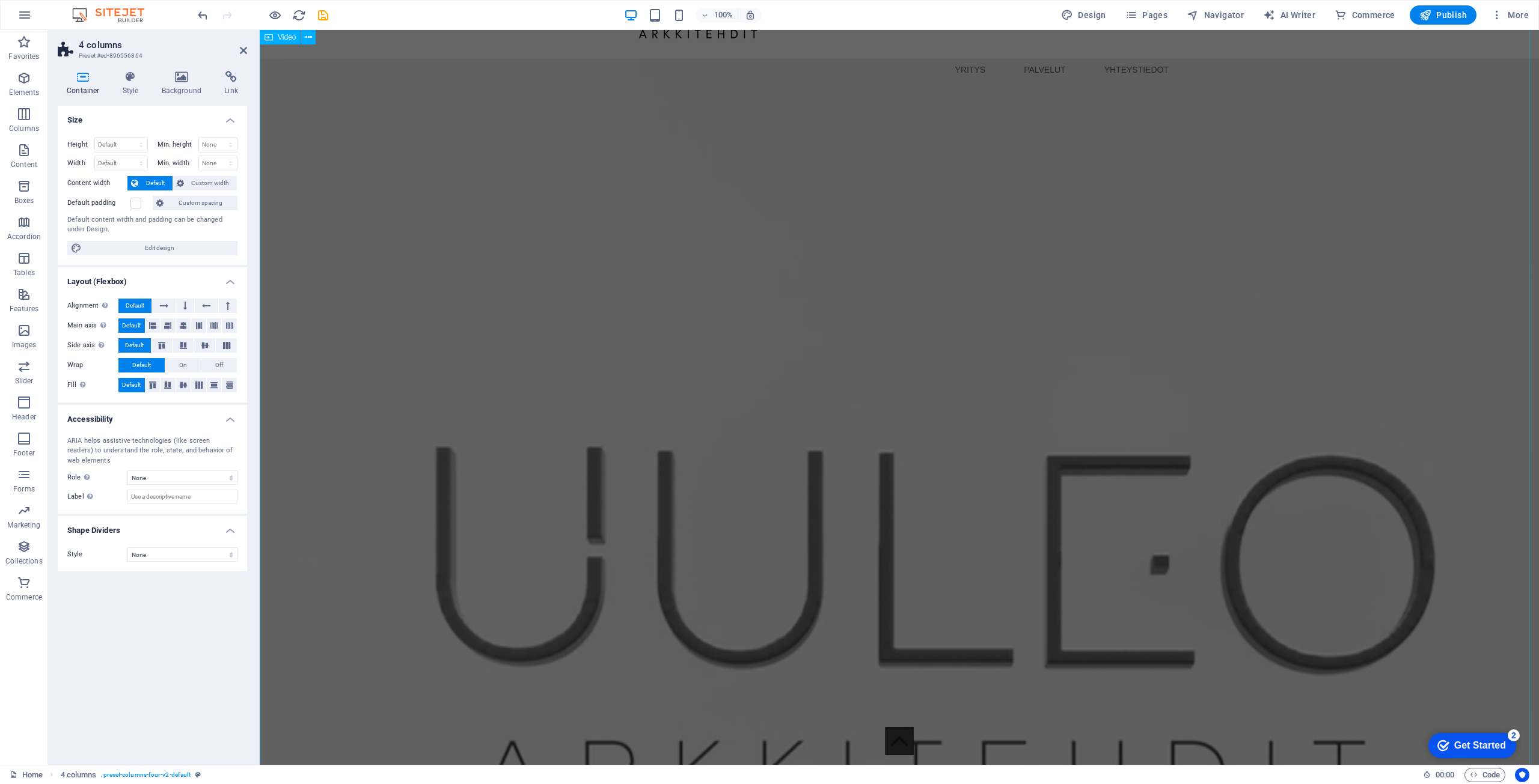
scroll to position [0, 0]
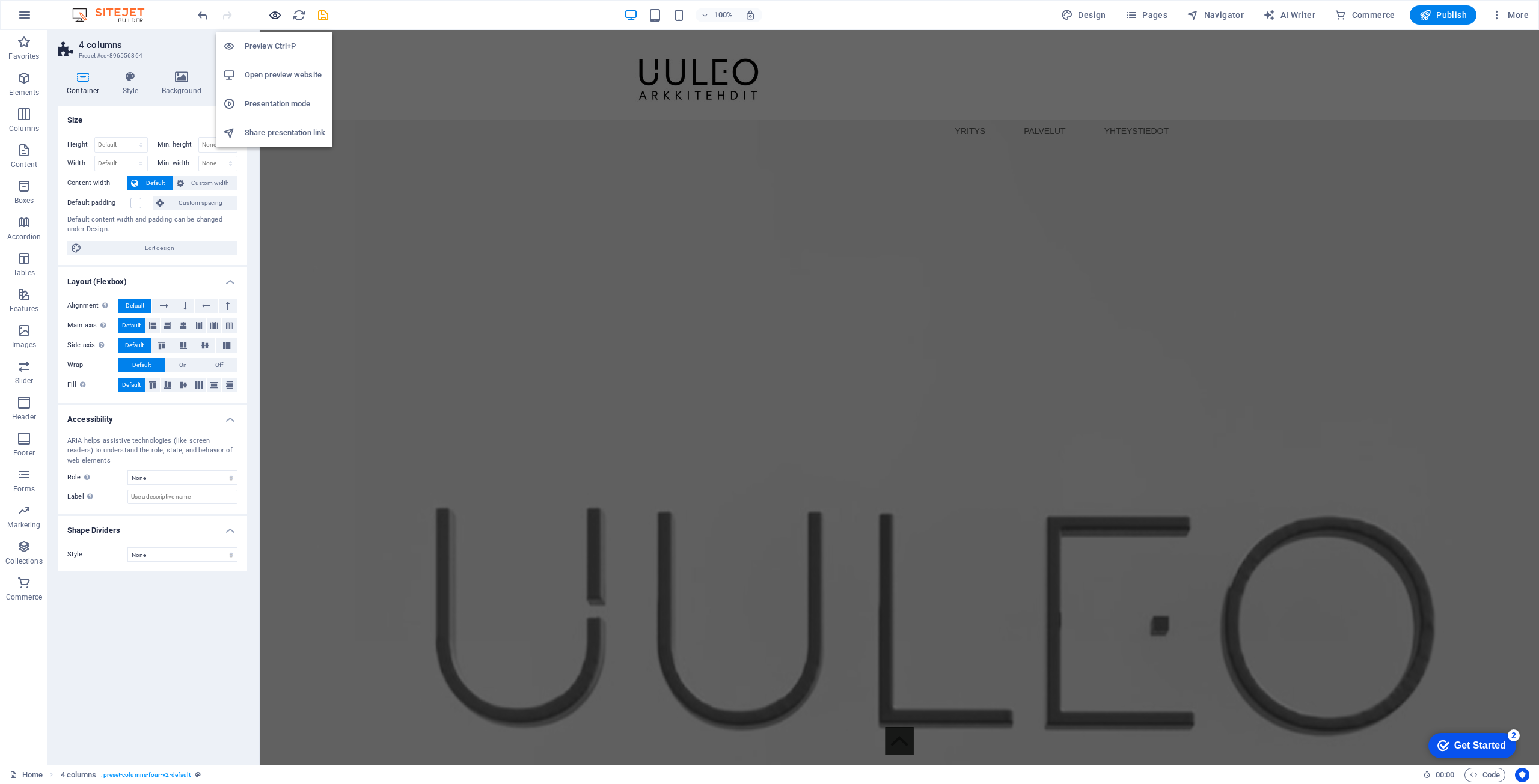
click at [277, 11] on icon "button" at bounding box center [274, 15] width 14 height 13
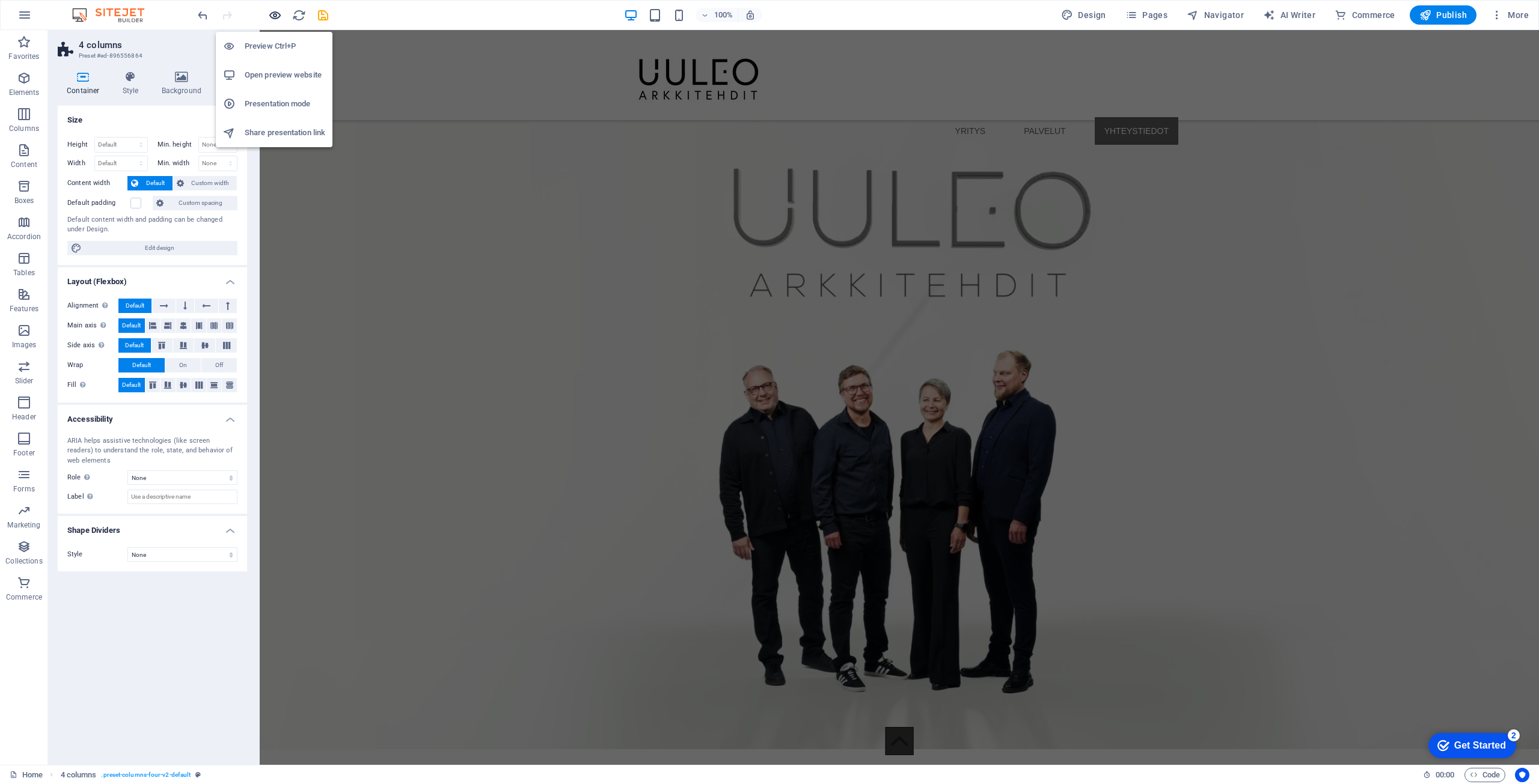
scroll to position [1708, 0]
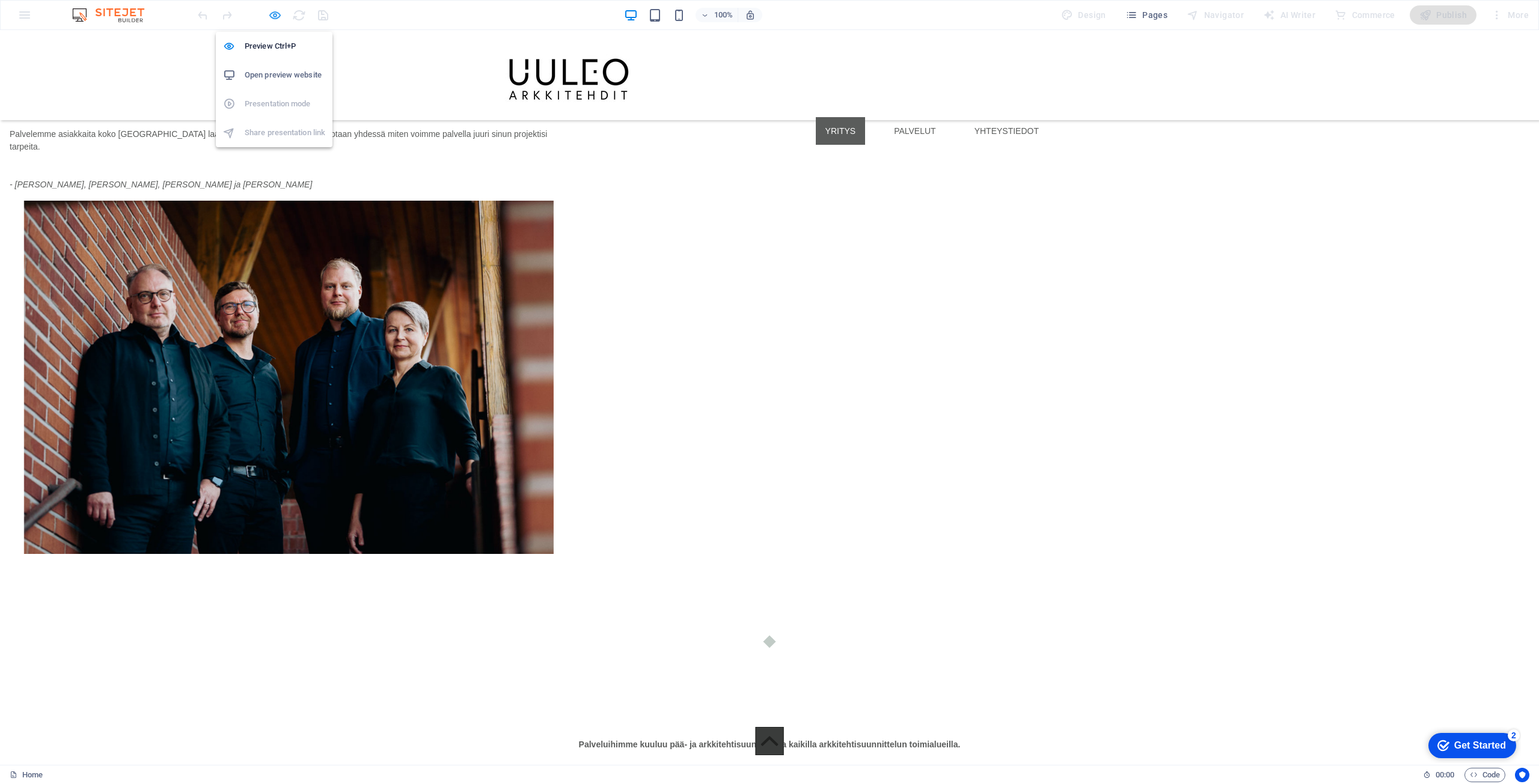
click at [279, 9] on icon "button" at bounding box center [274, 15] width 14 height 13
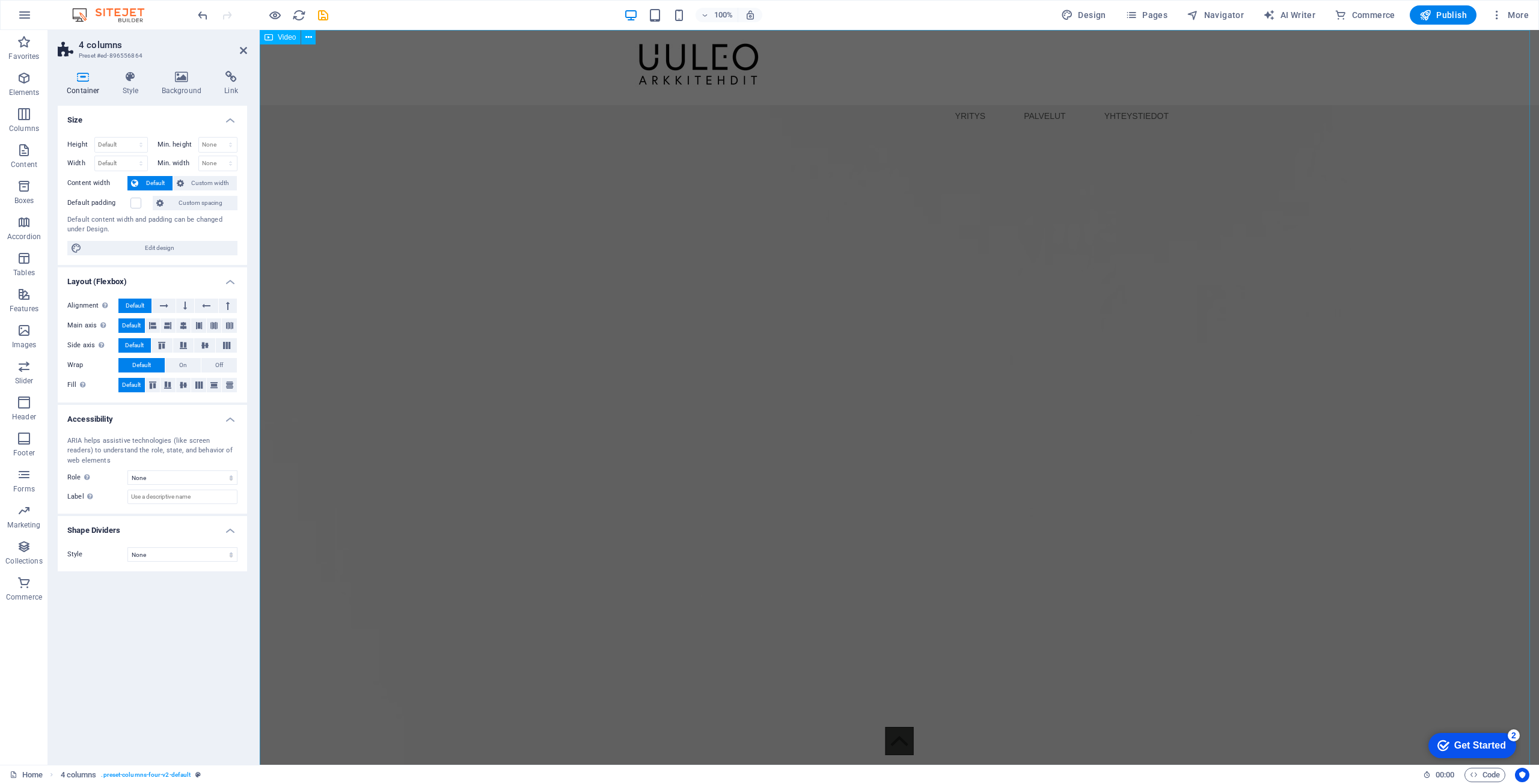
scroll to position [0, 0]
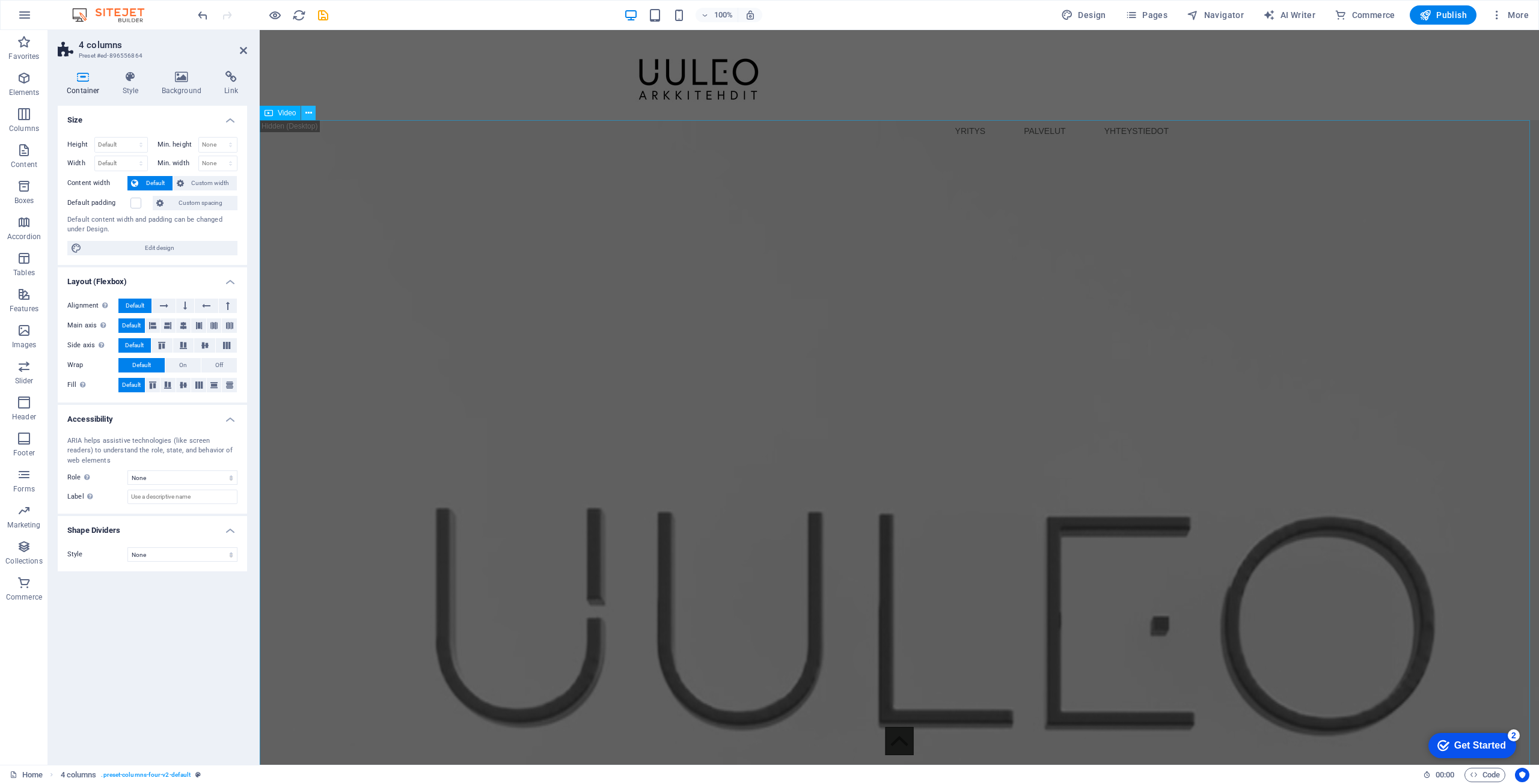
click at [313, 111] on button at bounding box center [308, 113] width 14 height 14
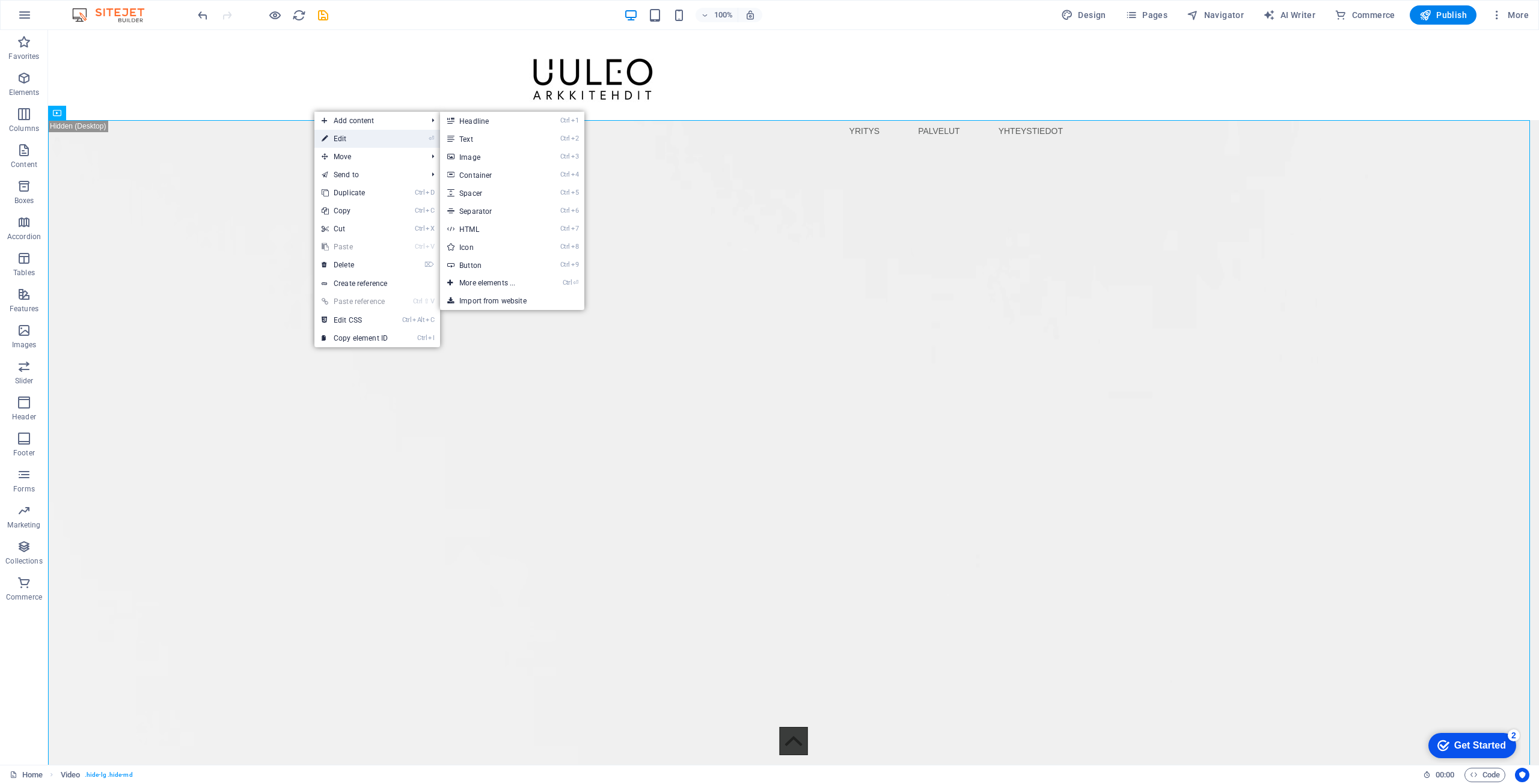
click at [333, 134] on link "⏎ Edit" at bounding box center [355, 138] width 80 height 18
select select "%"
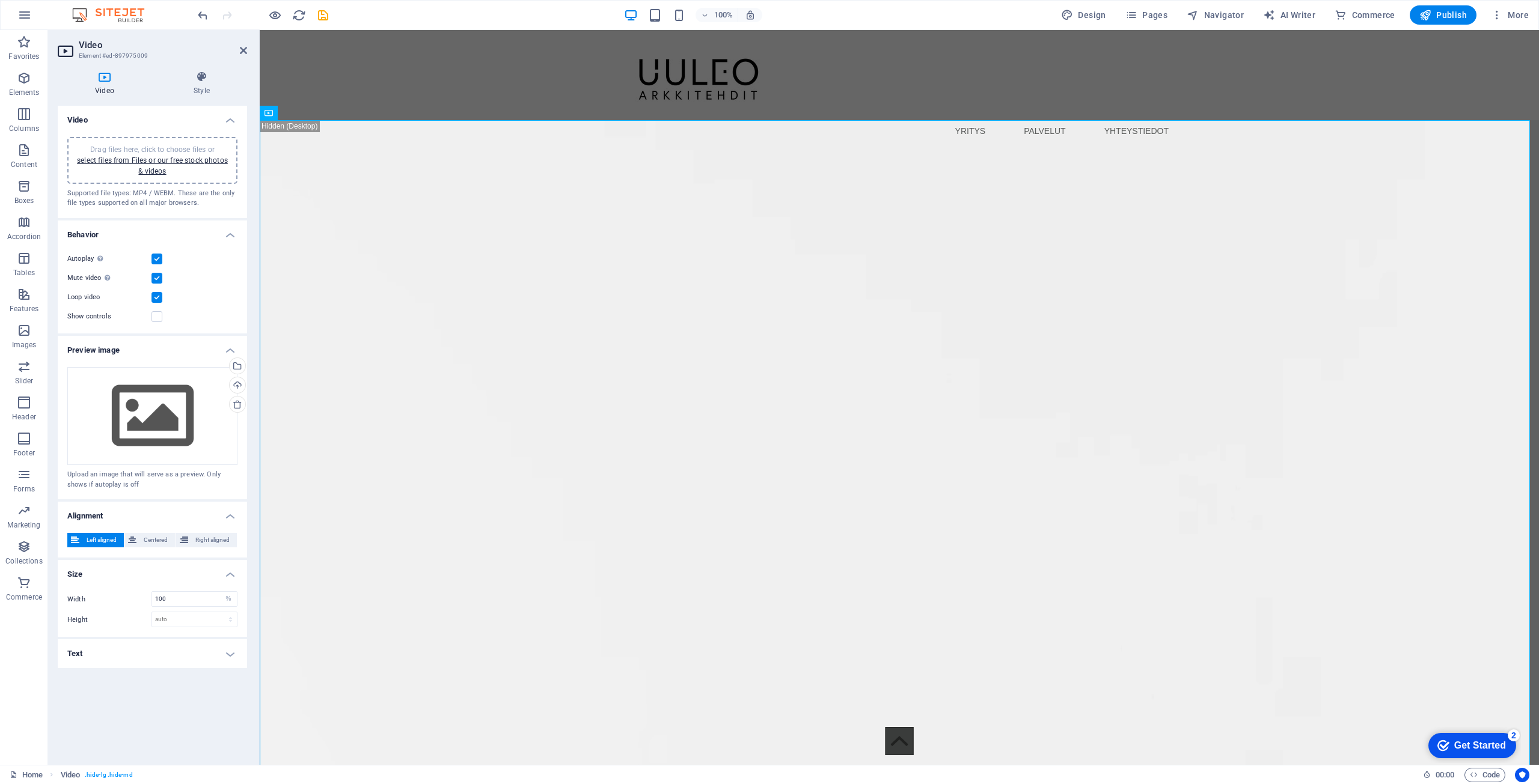
click at [156, 292] on label at bounding box center [156, 297] width 11 height 11
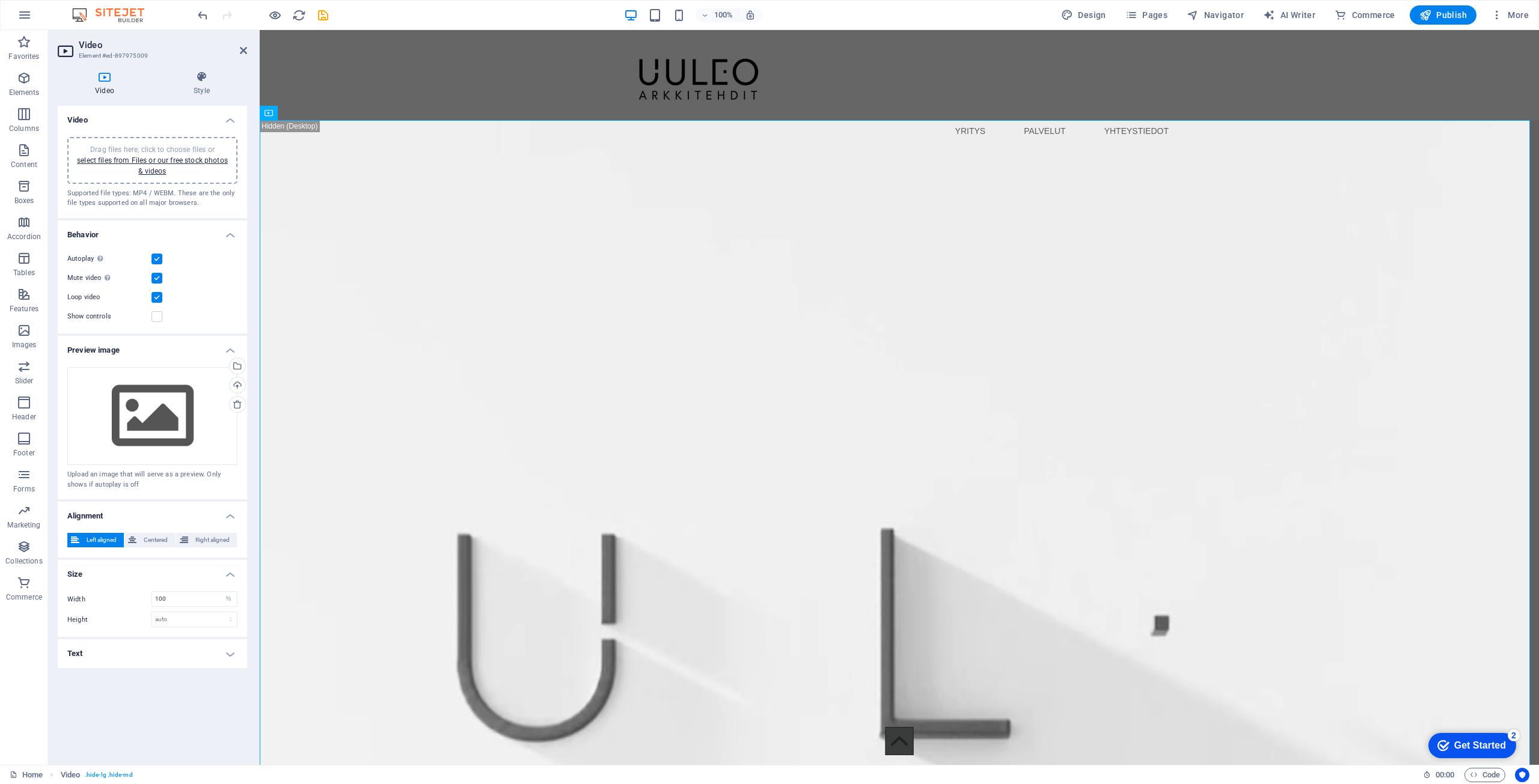
click at [0, 0] on input "Loop video" at bounding box center [0, 0] width 0 height 0
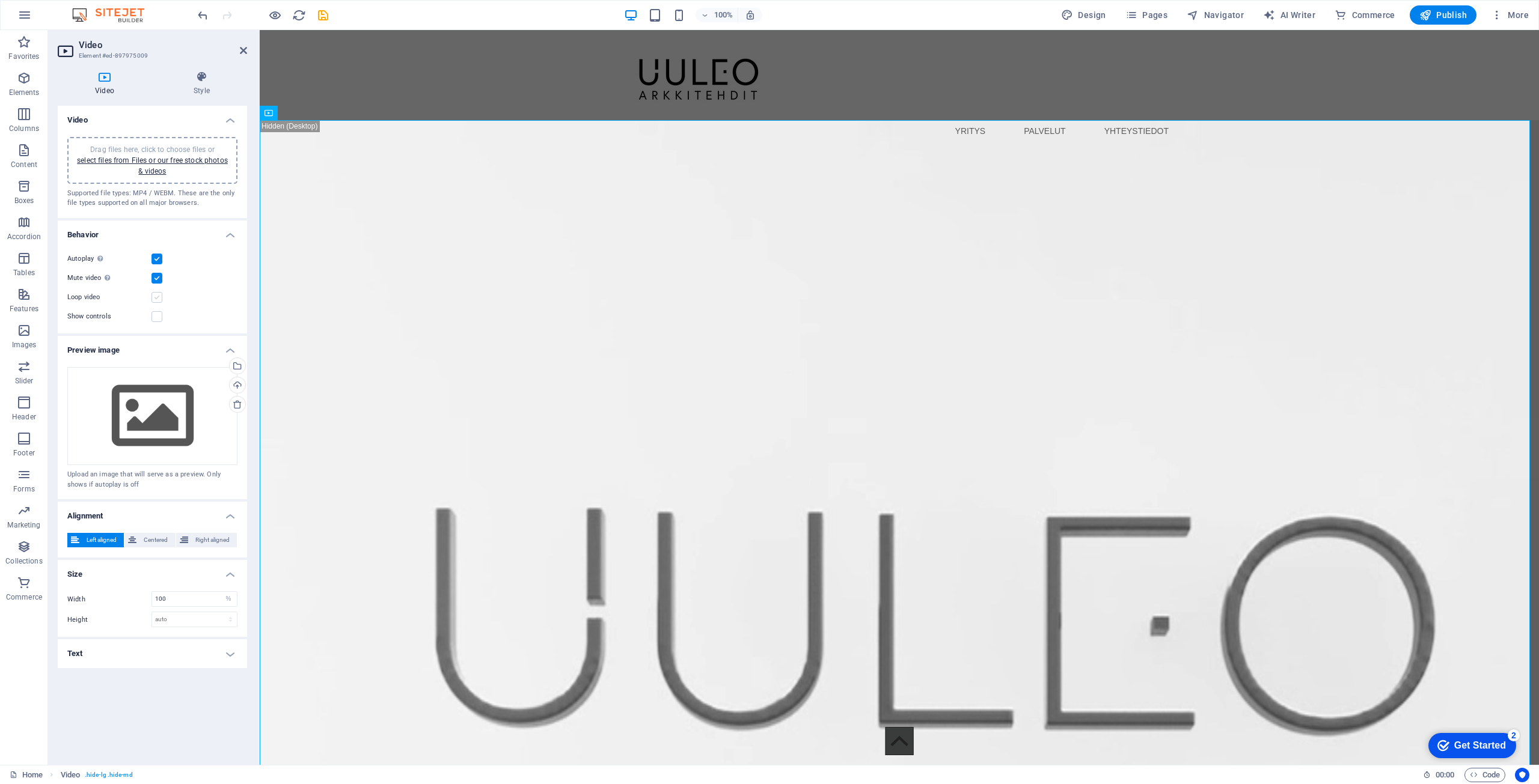
click at [156, 296] on label at bounding box center [156, 297] width 11 height 11
click at [0, 0] on input "Loop video" at bounding box center [0, 0] width 0 height 0
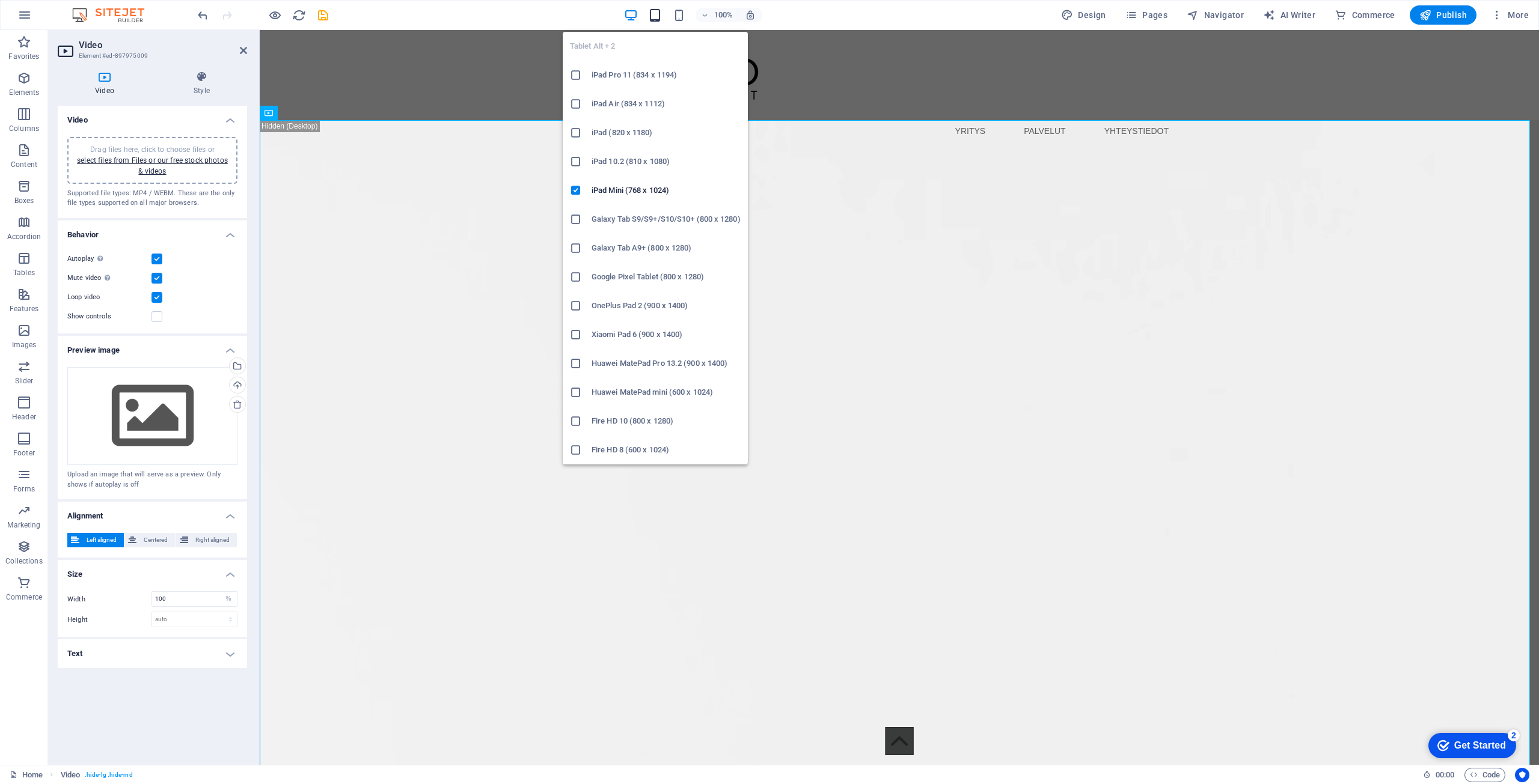
click at [652, 17] on icon "button" at bounding box center [654, 15] width 14 height 13
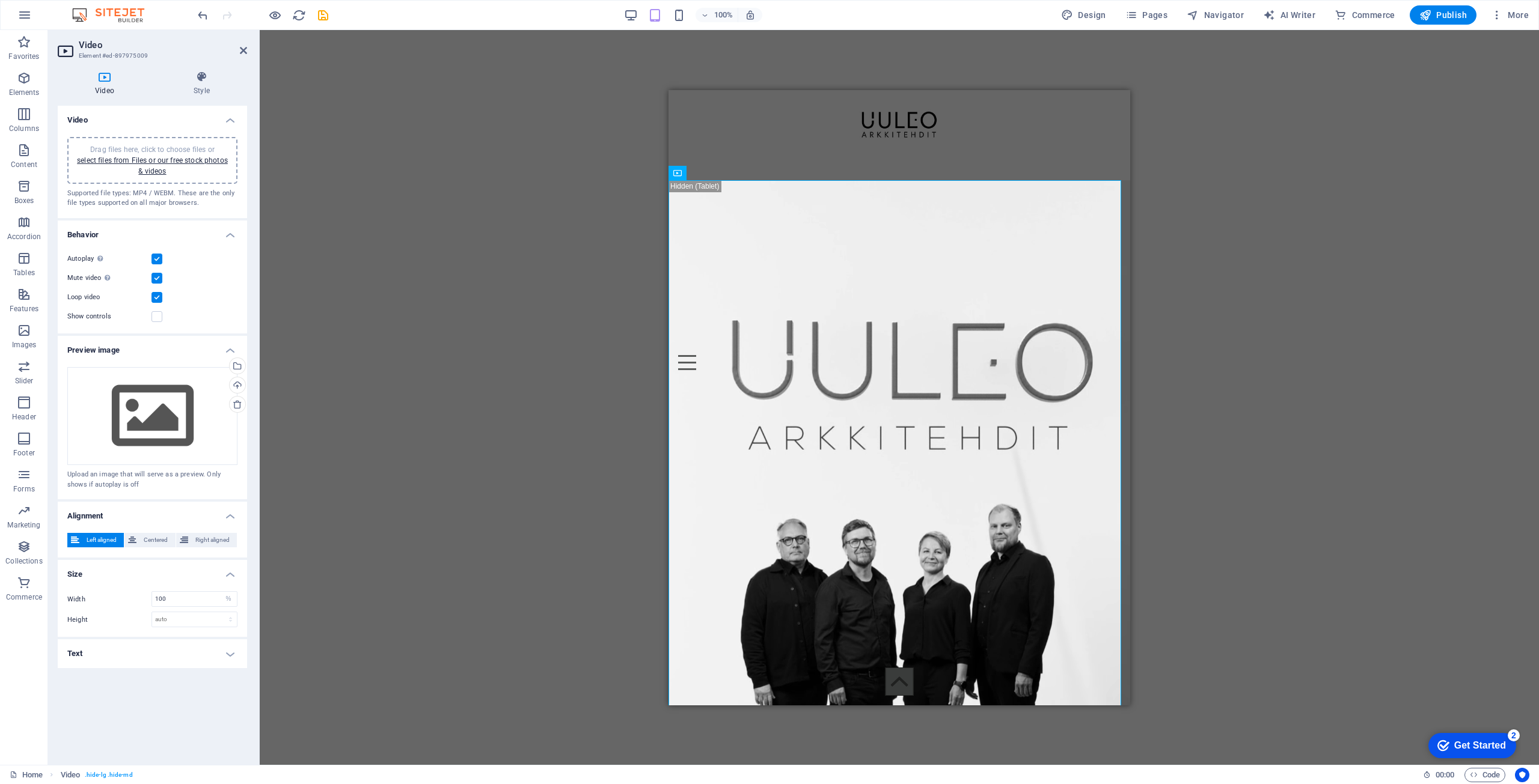
click at [670, 18] on div "100%" at bounding box center [693, 15] width 139 height 19
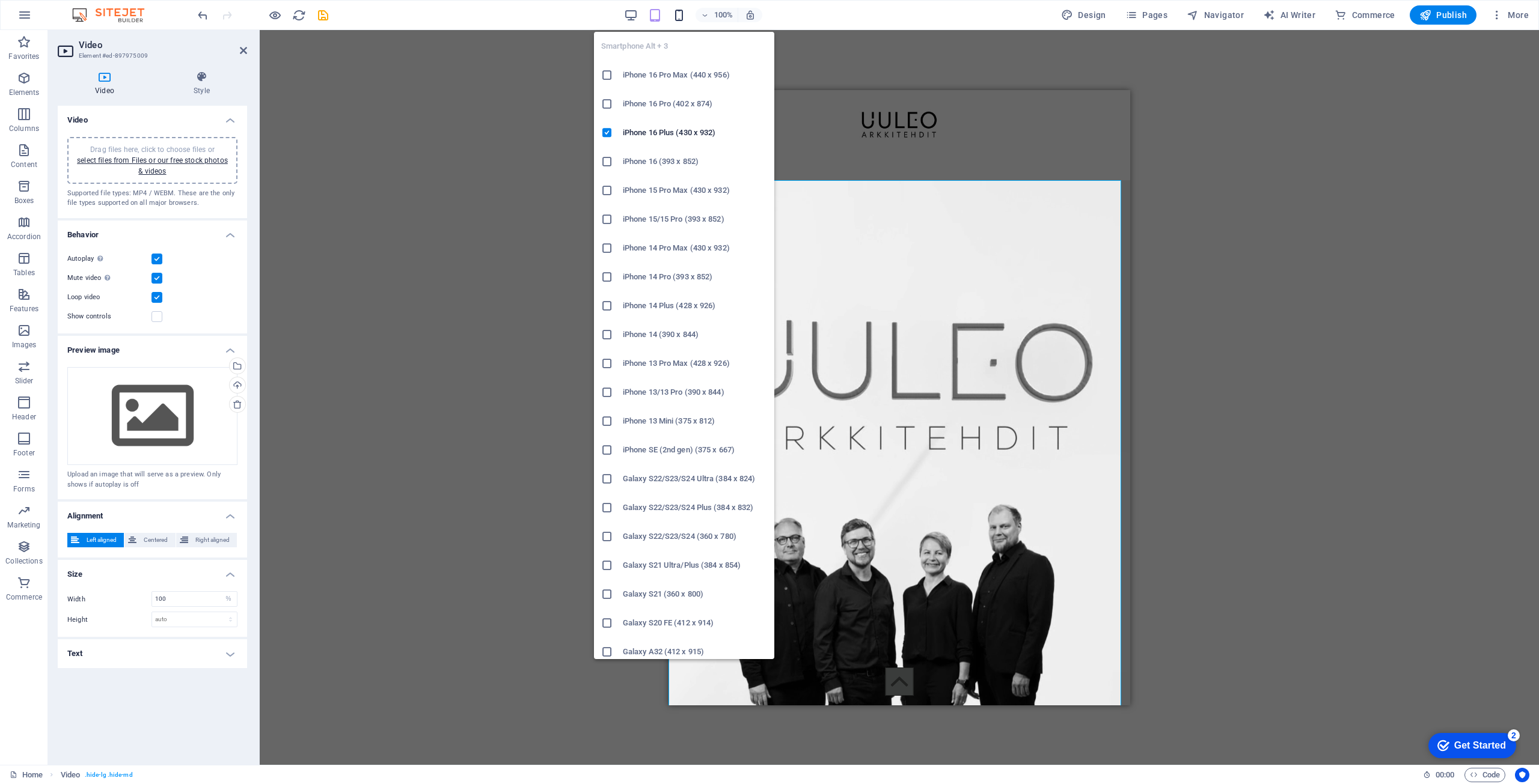
click at [679, 18] on icon "button" at bounding box center [679, 15] width 14 height 13
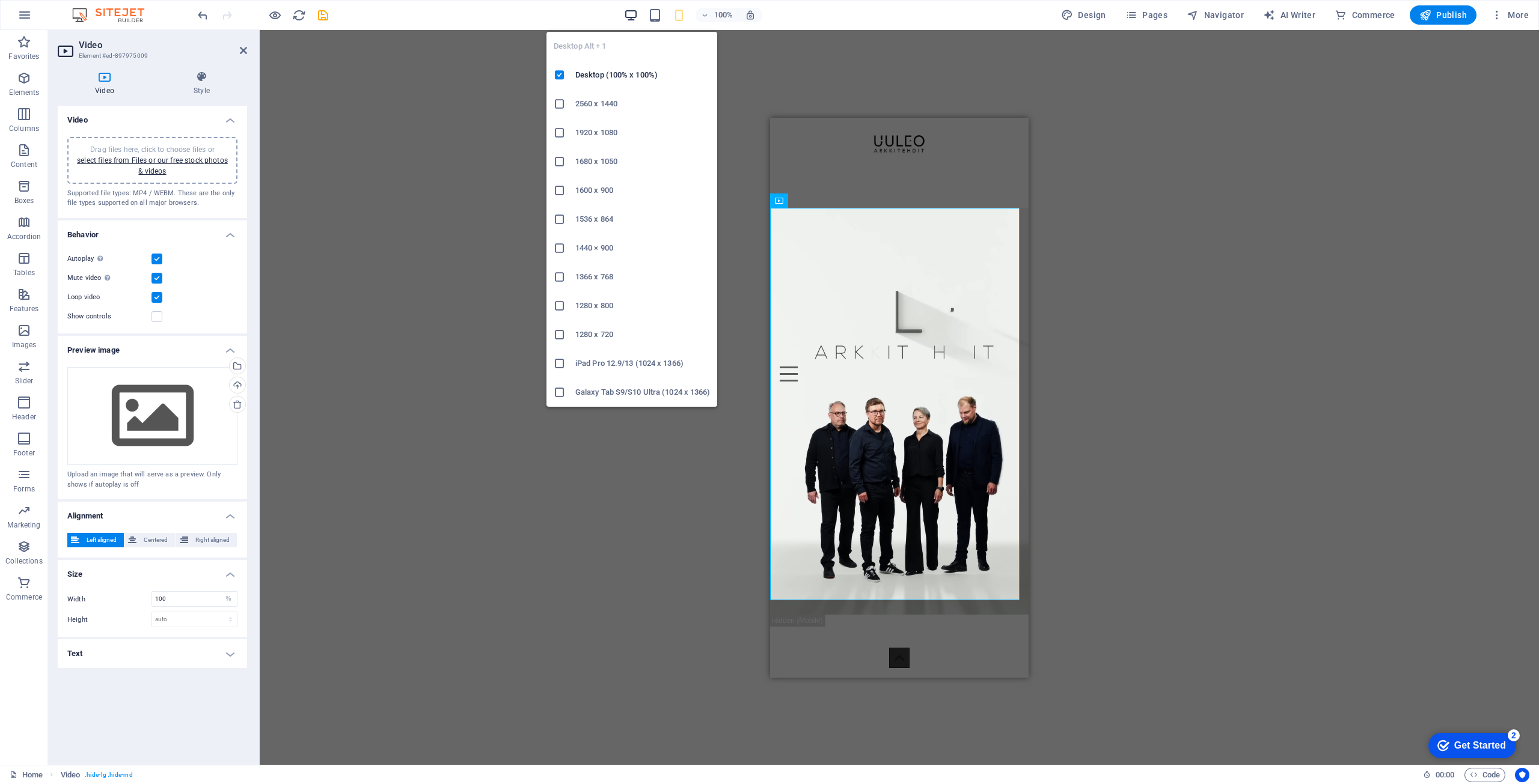
click at [633, 15] on icon "button" at bounding box center [630, 15] width 14 height 13
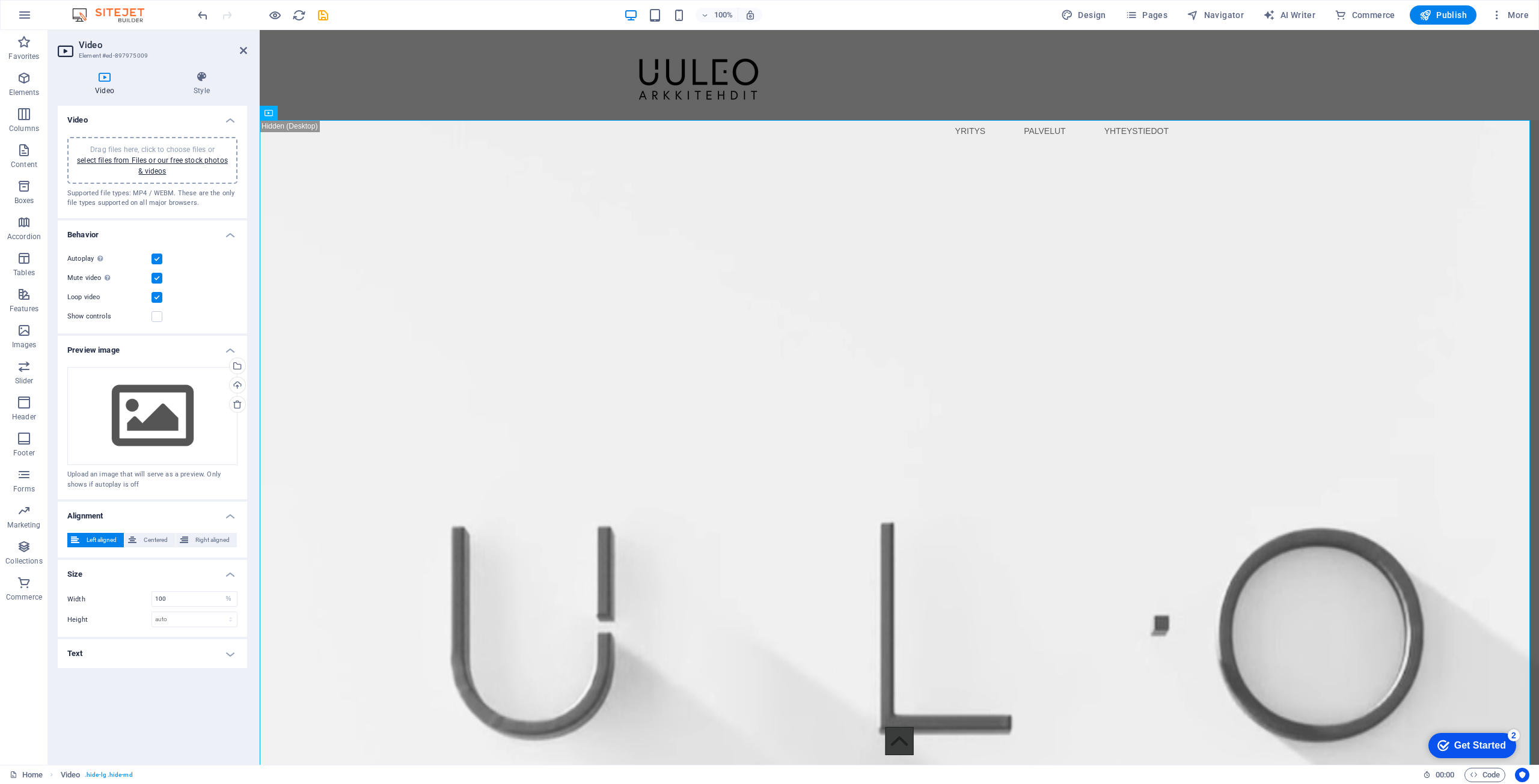
click at [104, 76] on icon at bounding box center [104, 77] width 94 height 12
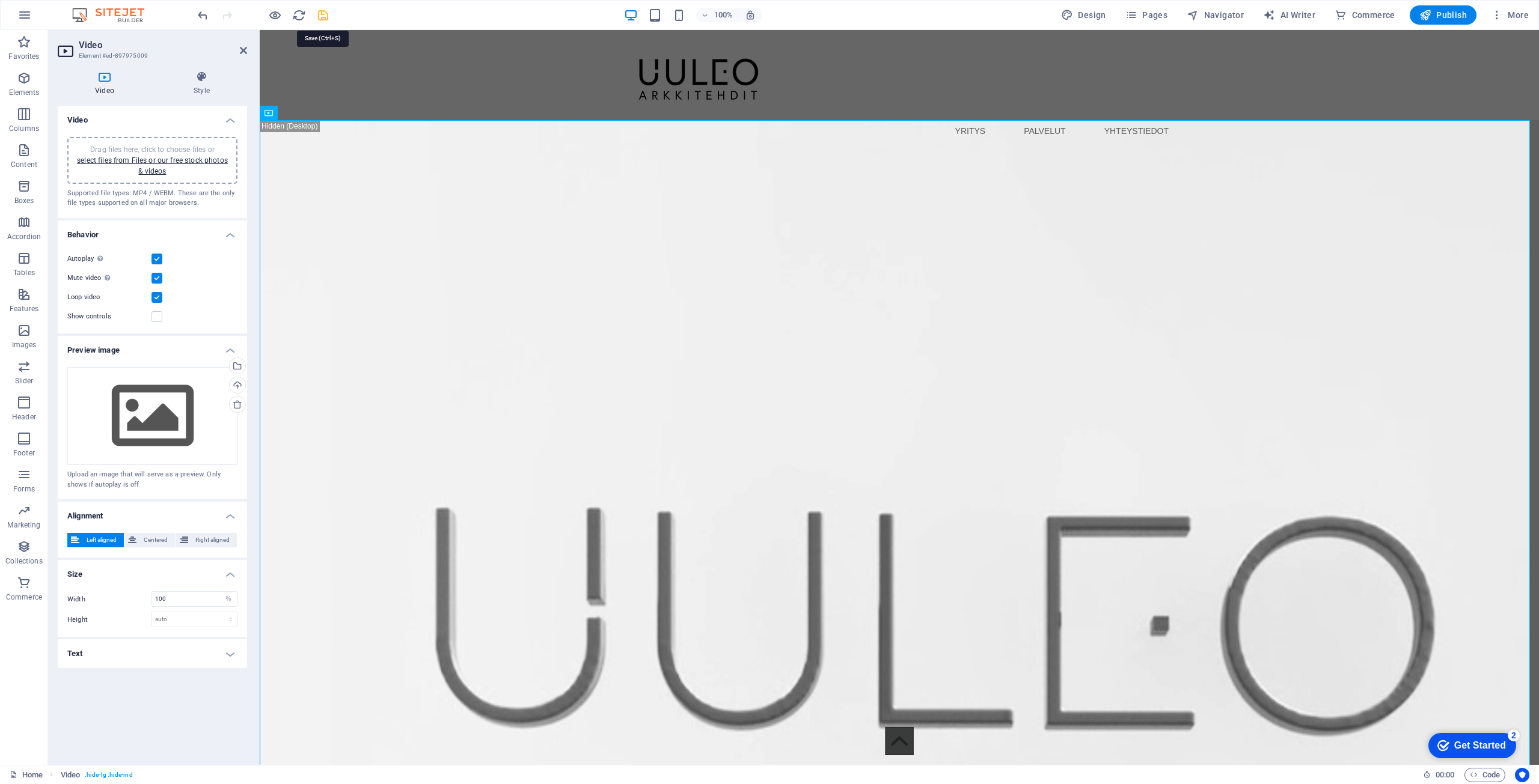
click at [318, 10] on icon "save" at bounding box center [323, 15] width 14 height 13
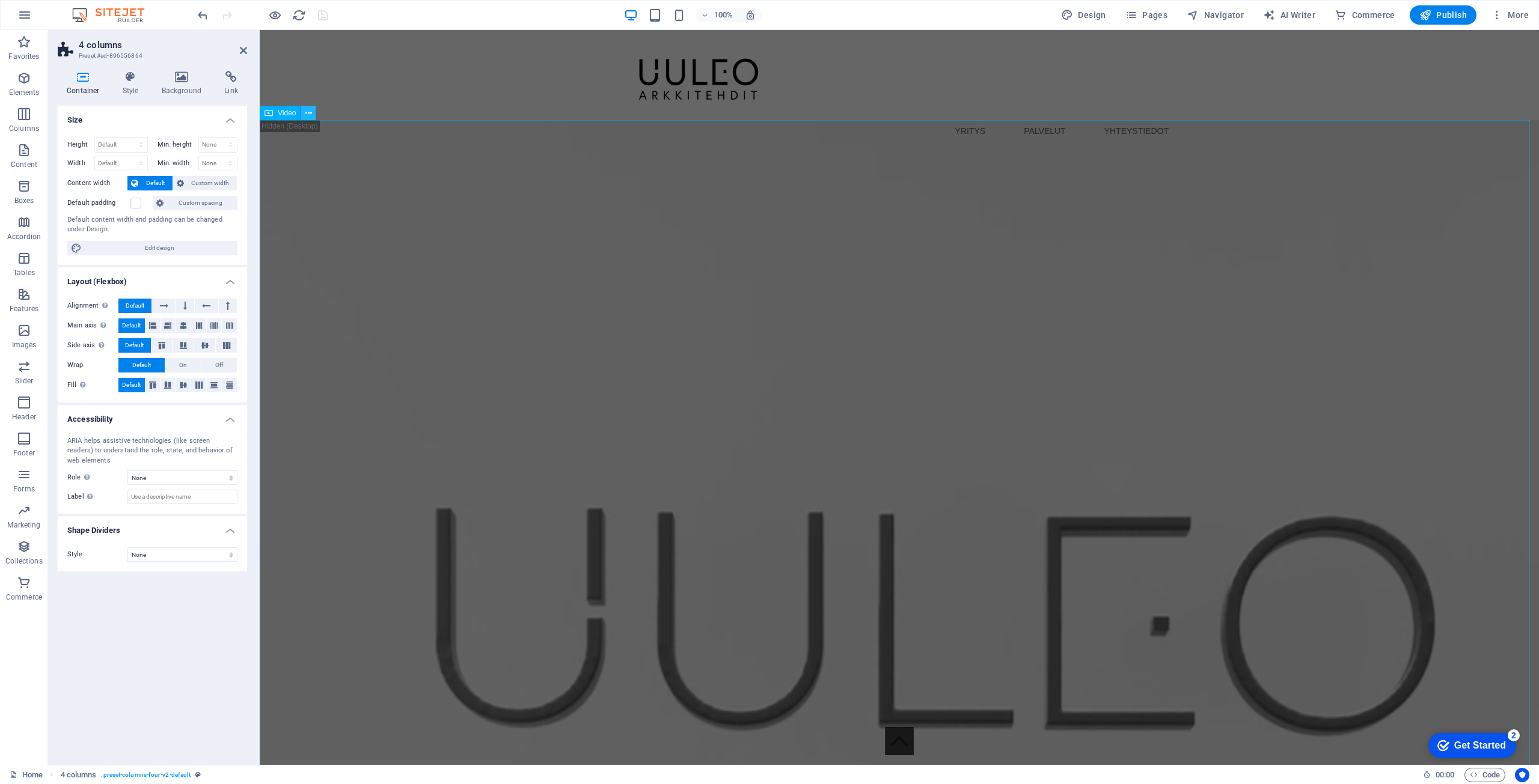
click at [307, 116] on icon at bounding box center [308, 114] width 6 height 13
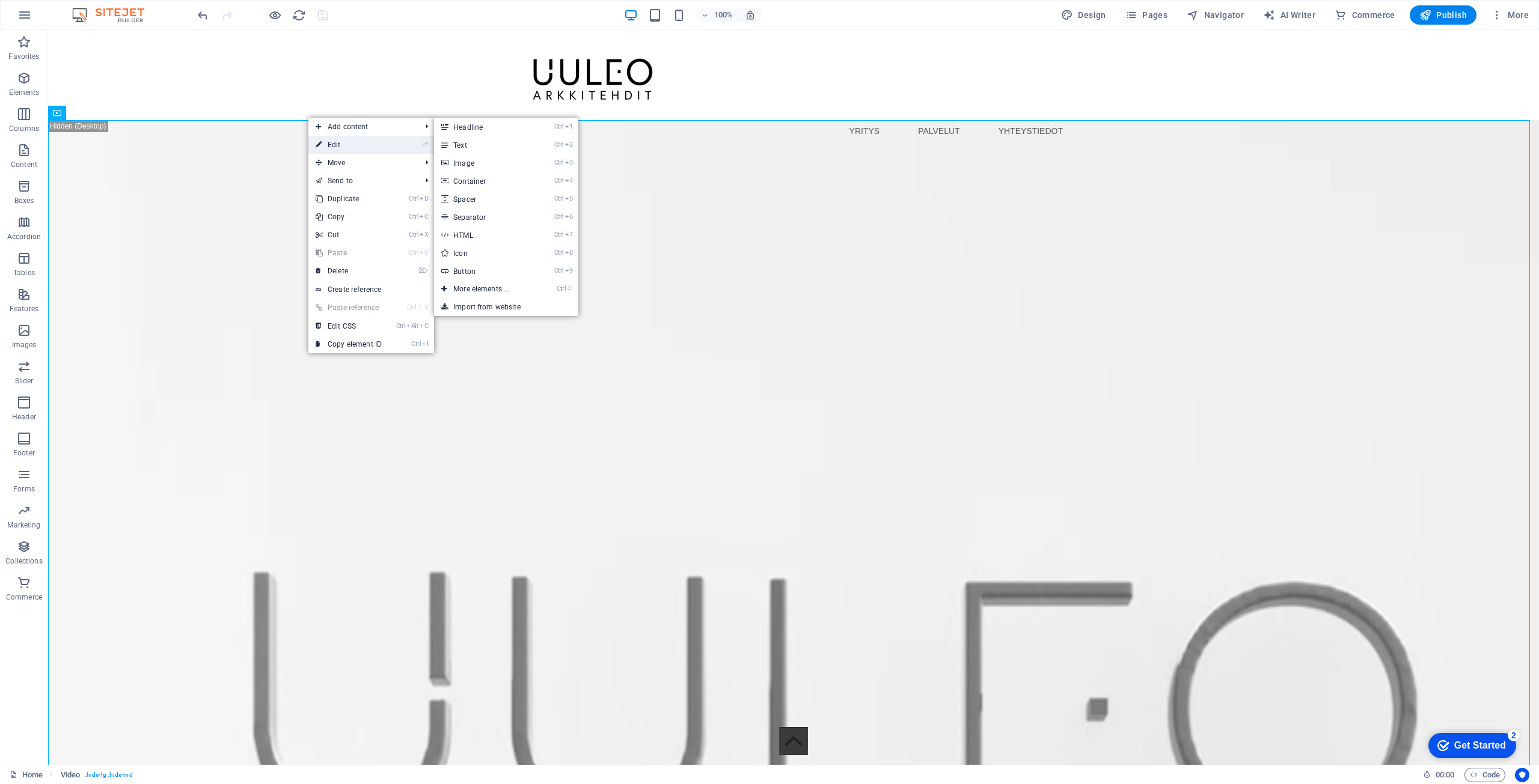
click at [334, 144] on link "⏎ Edit" at bounding box center [348, 144] width 80 height 18
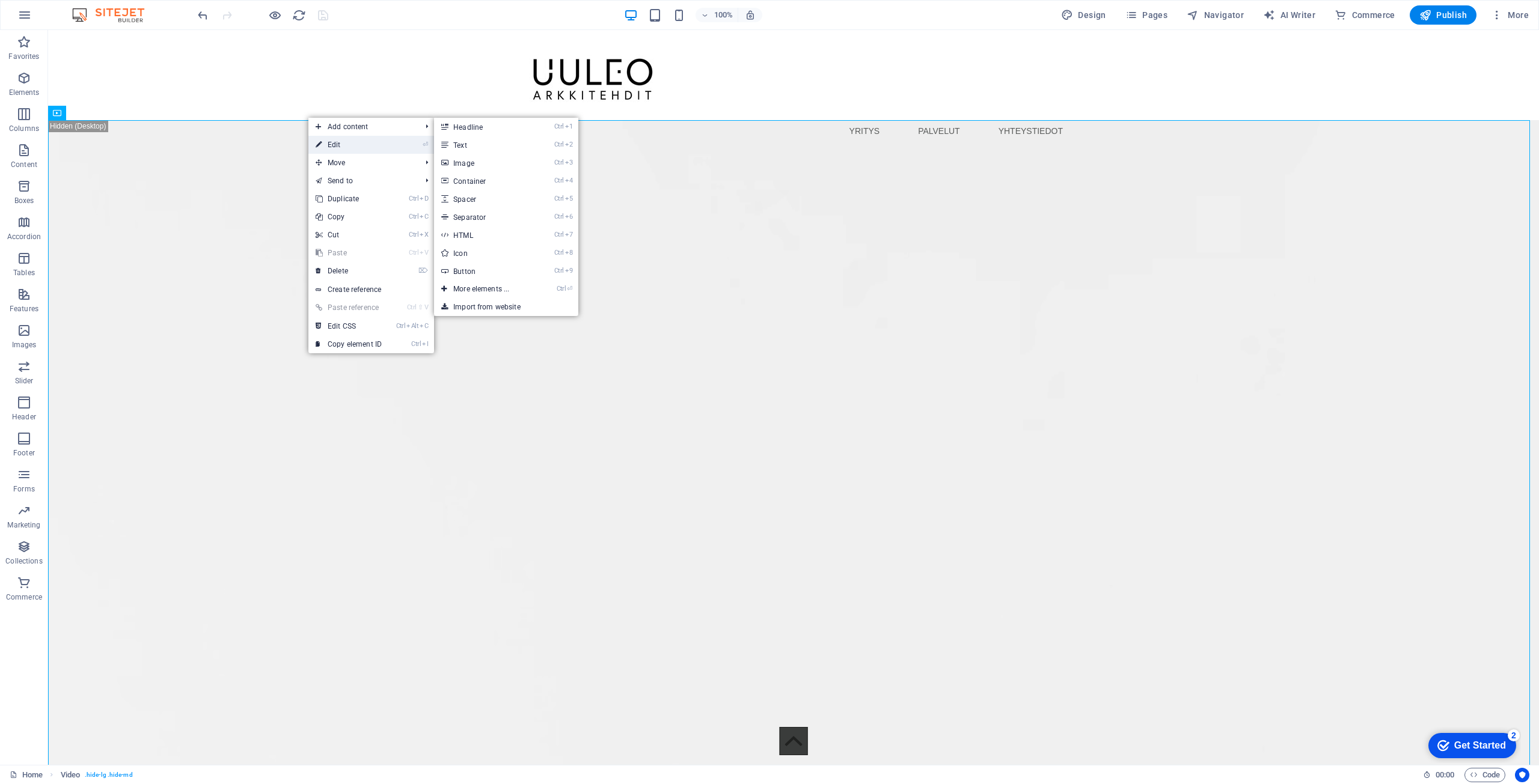
select select "%"
